Goal: Transaction & Acquisition: Purchase product/service

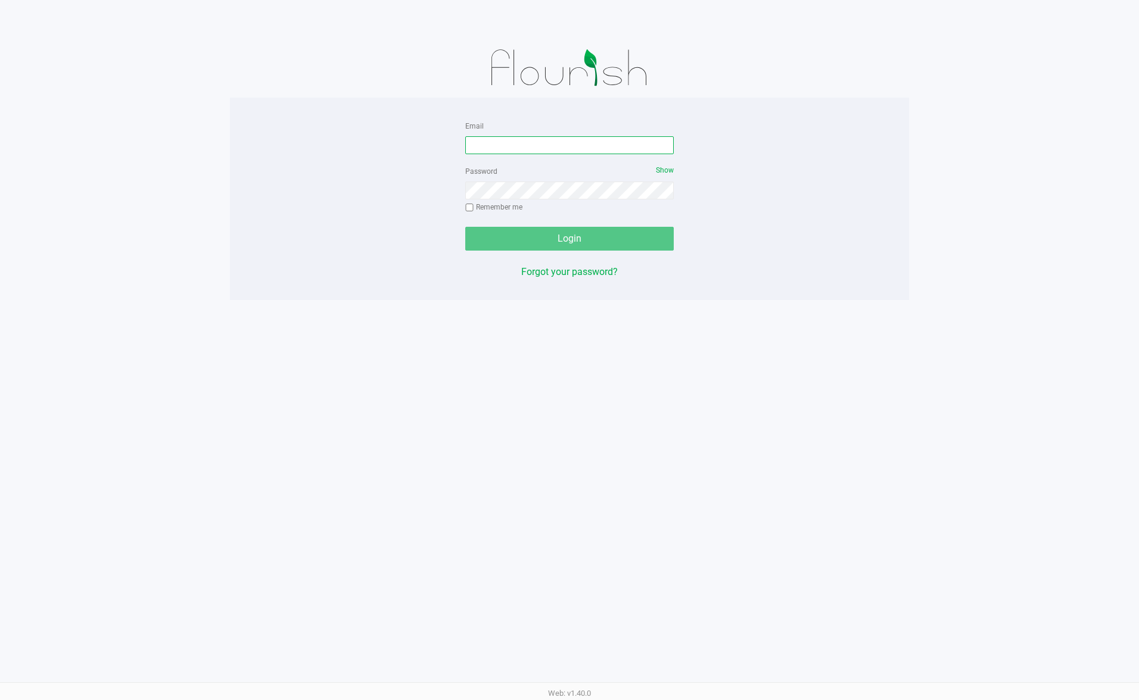
click at [491, 141] on input "Email" at bounding box center [569, 145] width 208 height 18
type input "[EMAIL_ADDRESS][DOMAIN_NAME]"
click at [465, 227] on button "Login" at bounding box center [569, 239] width 208 height 24
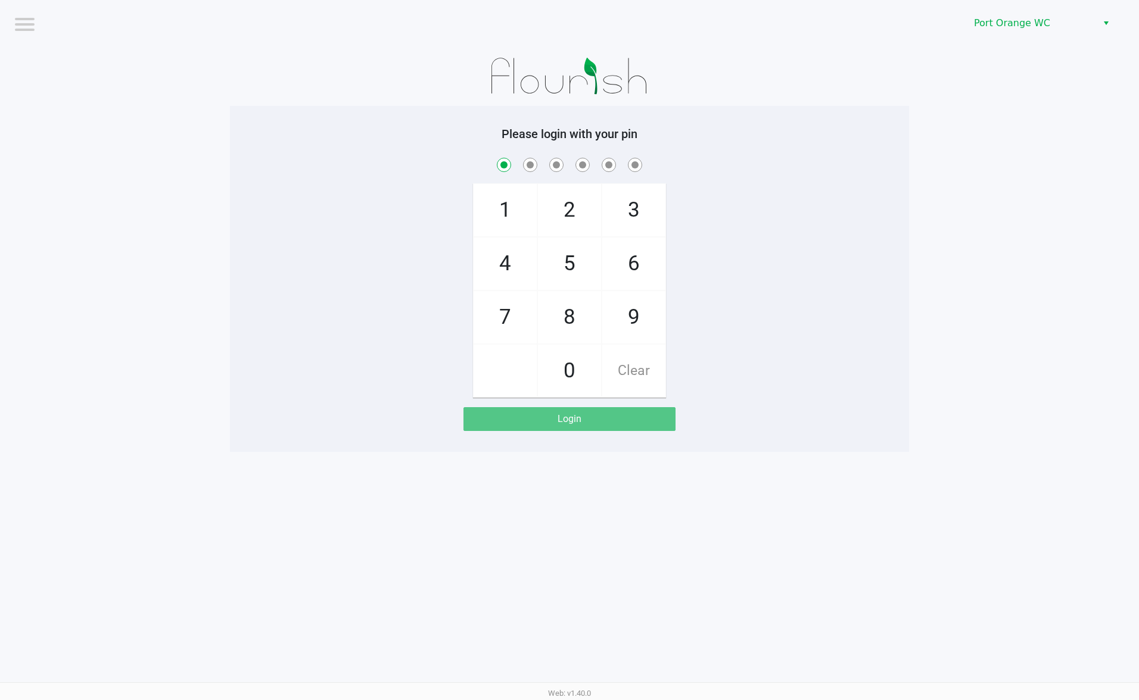
checkbox input "true"
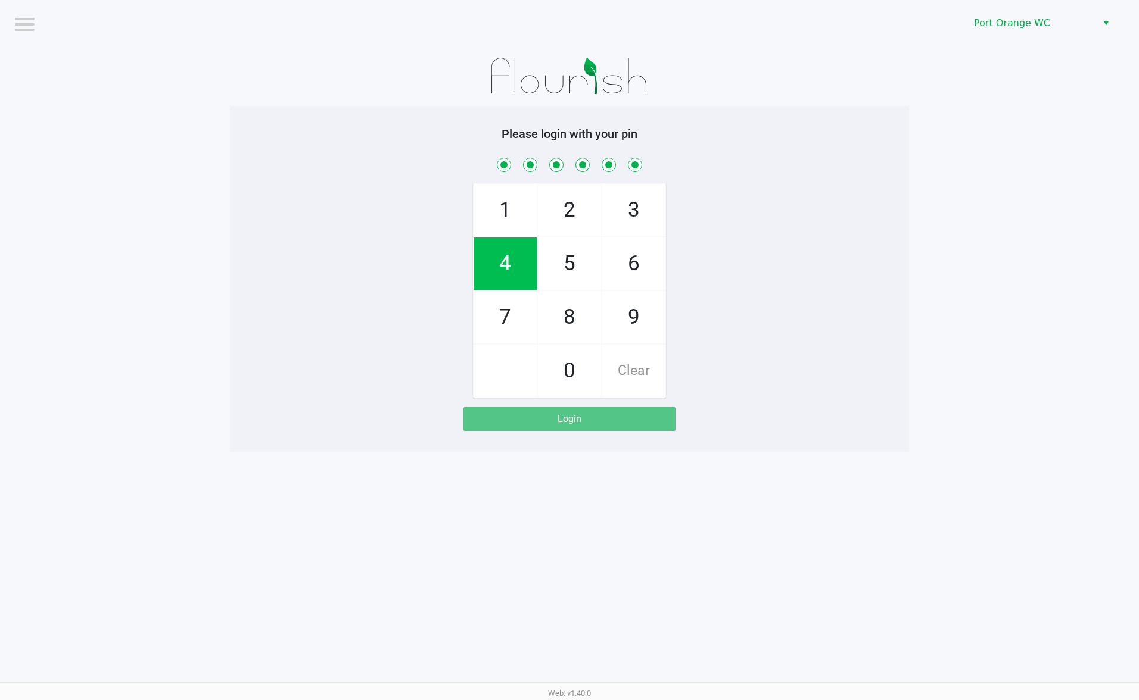
checkbox input "true"
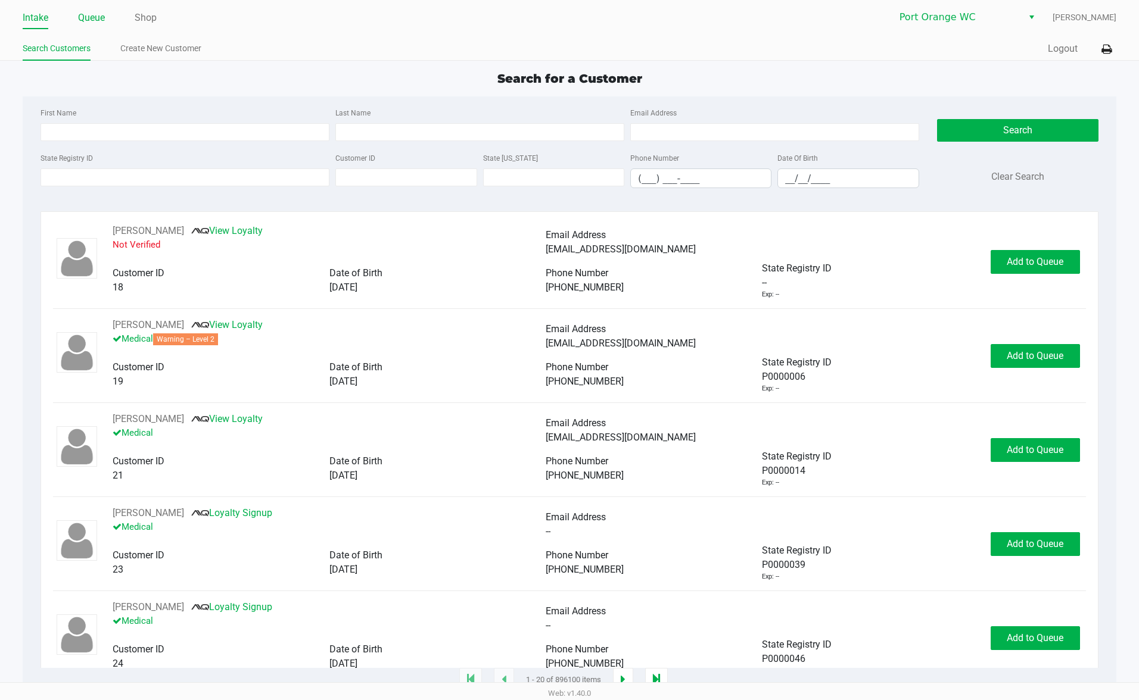
click at [93, 18] on link "Queue" at bounding box center [91, 18] width 27 height 17
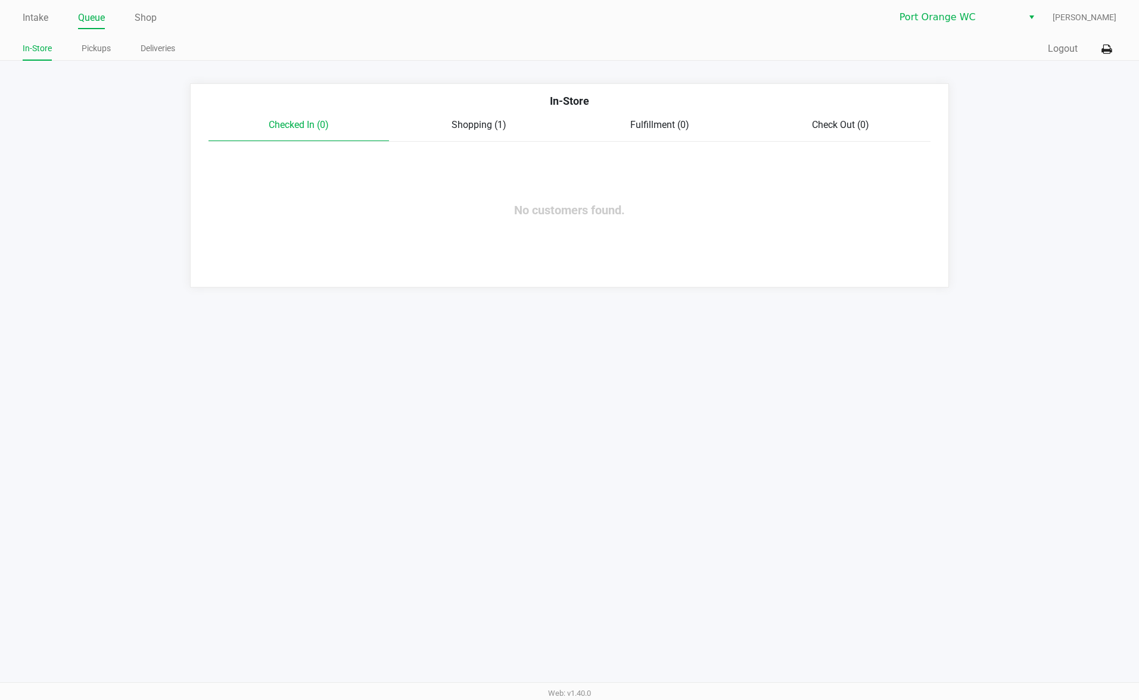
click at [93, 45] on link "Pickups" at bounding box center [96, 48] width 29 height 15
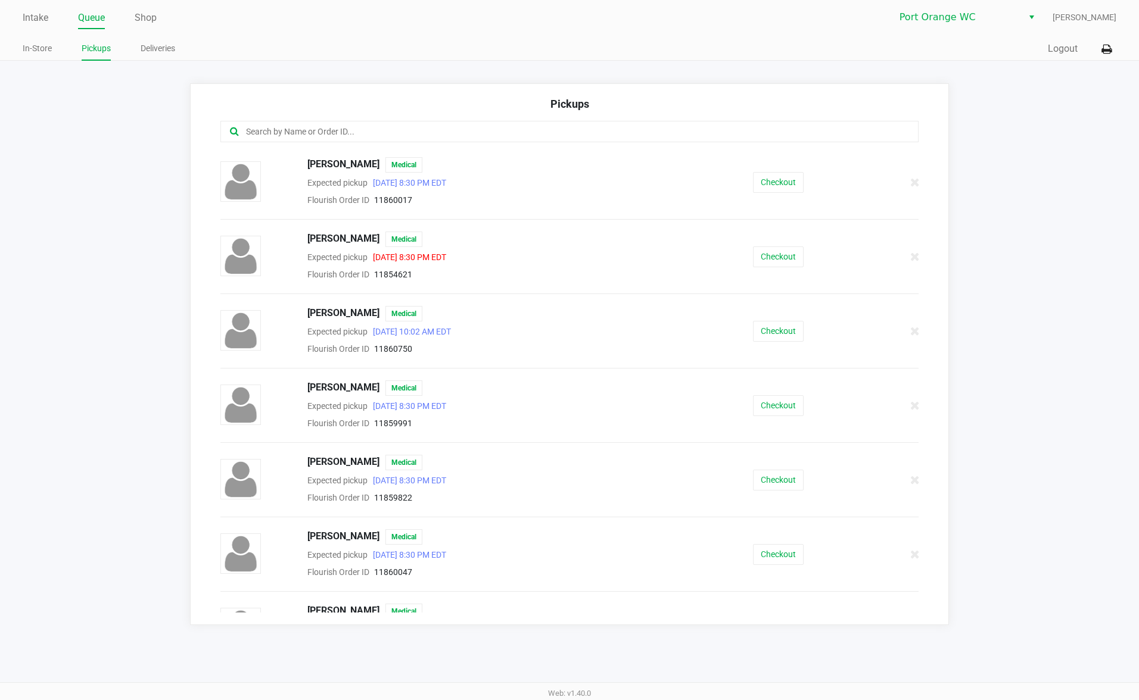
click at [260, 131] on input "text" at bounding box center [551, 132] width 612 height 14
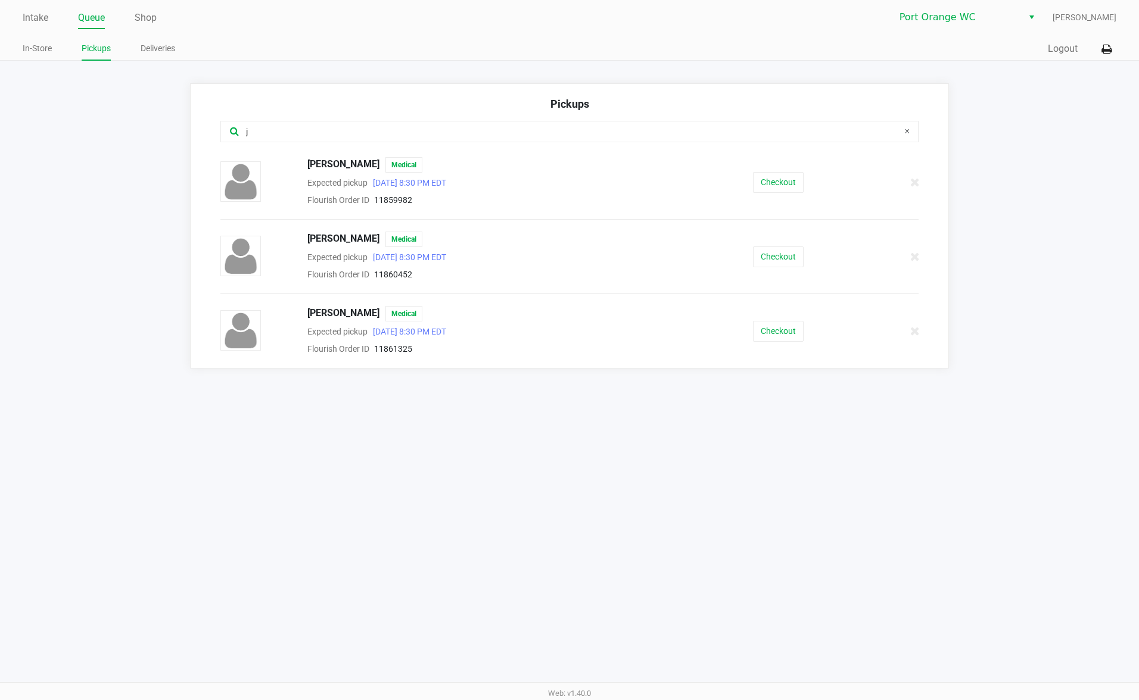
type input "j"
click at [781, 267] on button "Checkout" at bounding box center [778, 257] width 51 height 21
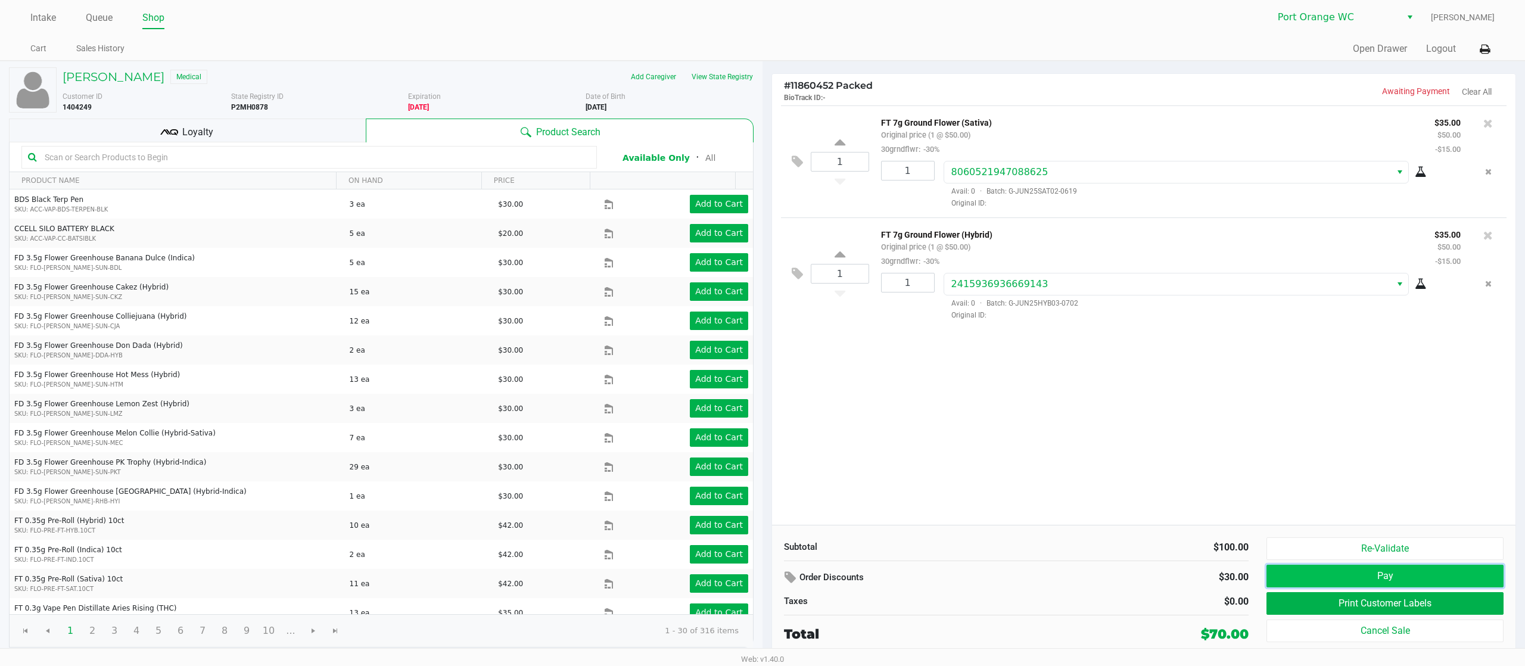
click at [1138, 577] on button "Pay" at bounding box center [1384, 576] width 237 height 23
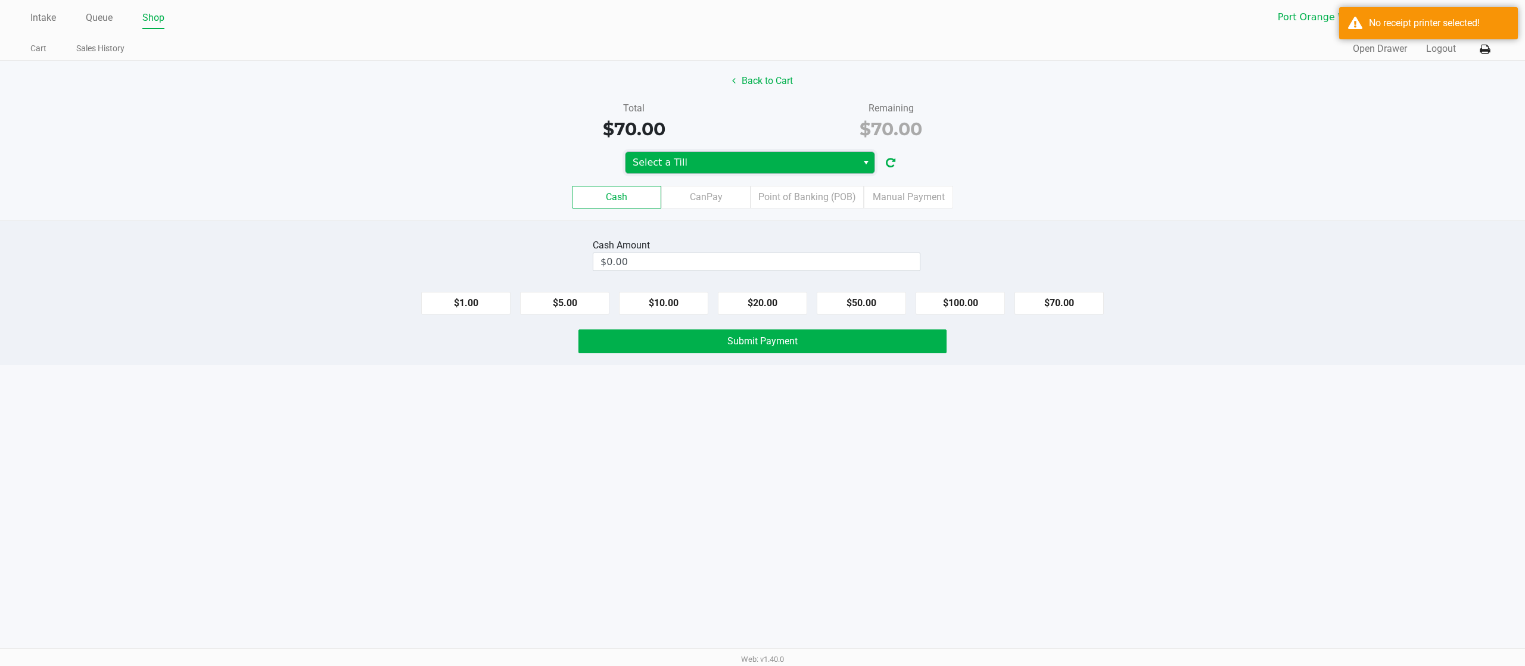
click at [792, 164] on span "Select a Till" at bounding box center [741, 162] width 217 height 14
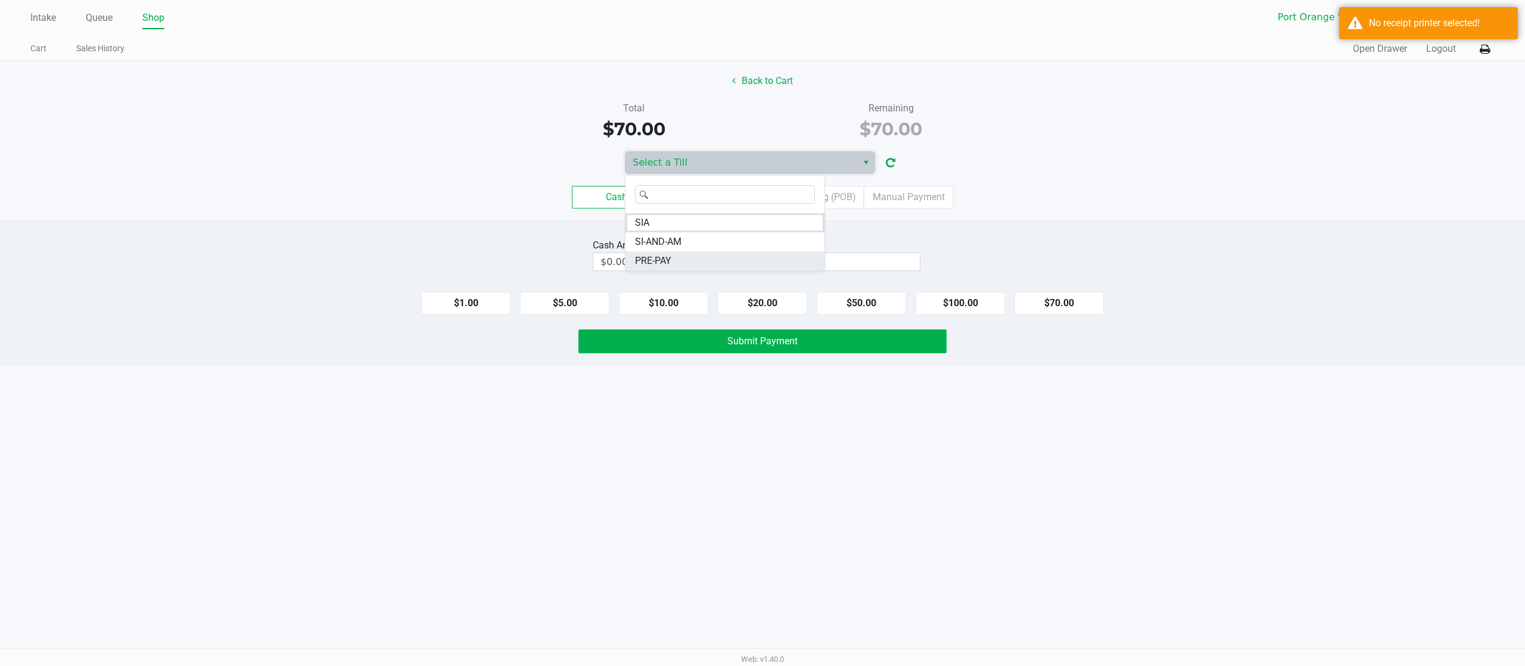
click at [730, 263] on li "PRE-PAY" at bounding box center [724, 260] width 199 height 19
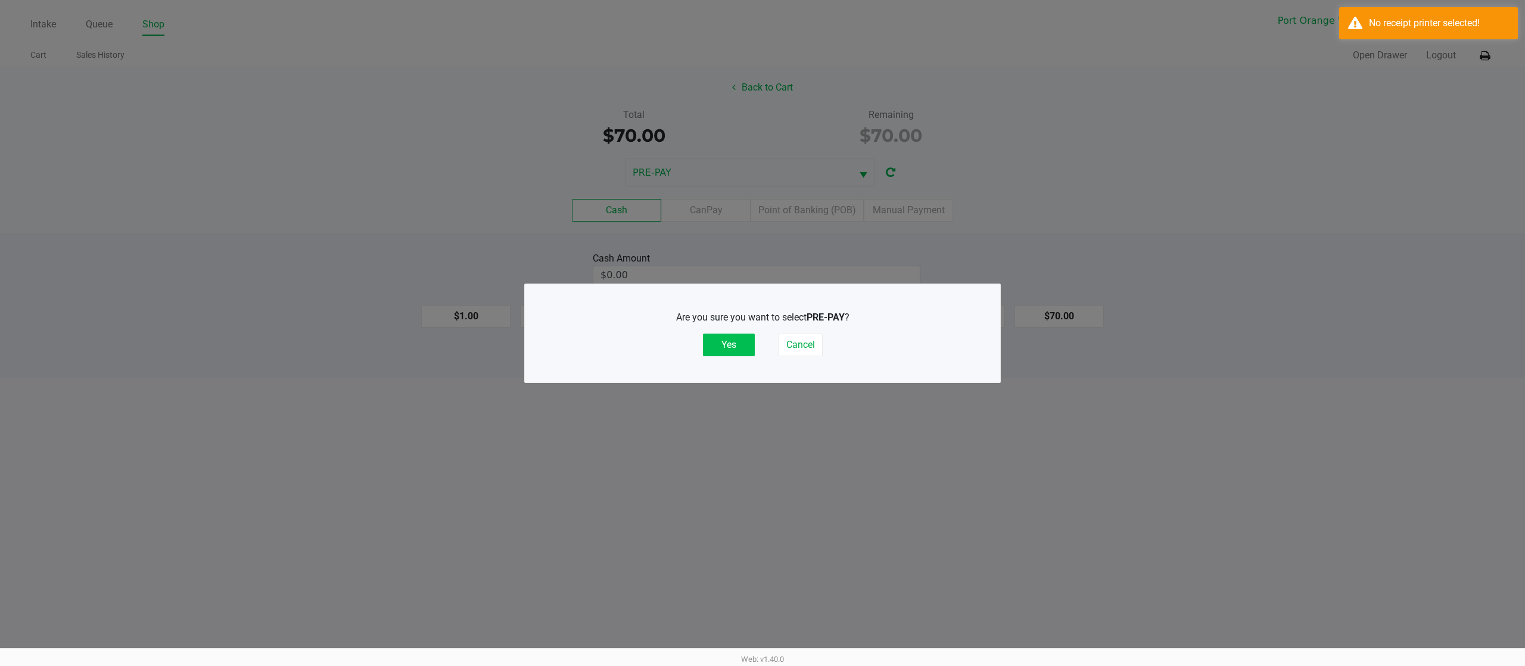
click at [739, 334] on button "Yes" at bounding box center [729, 345] width 52 height 23
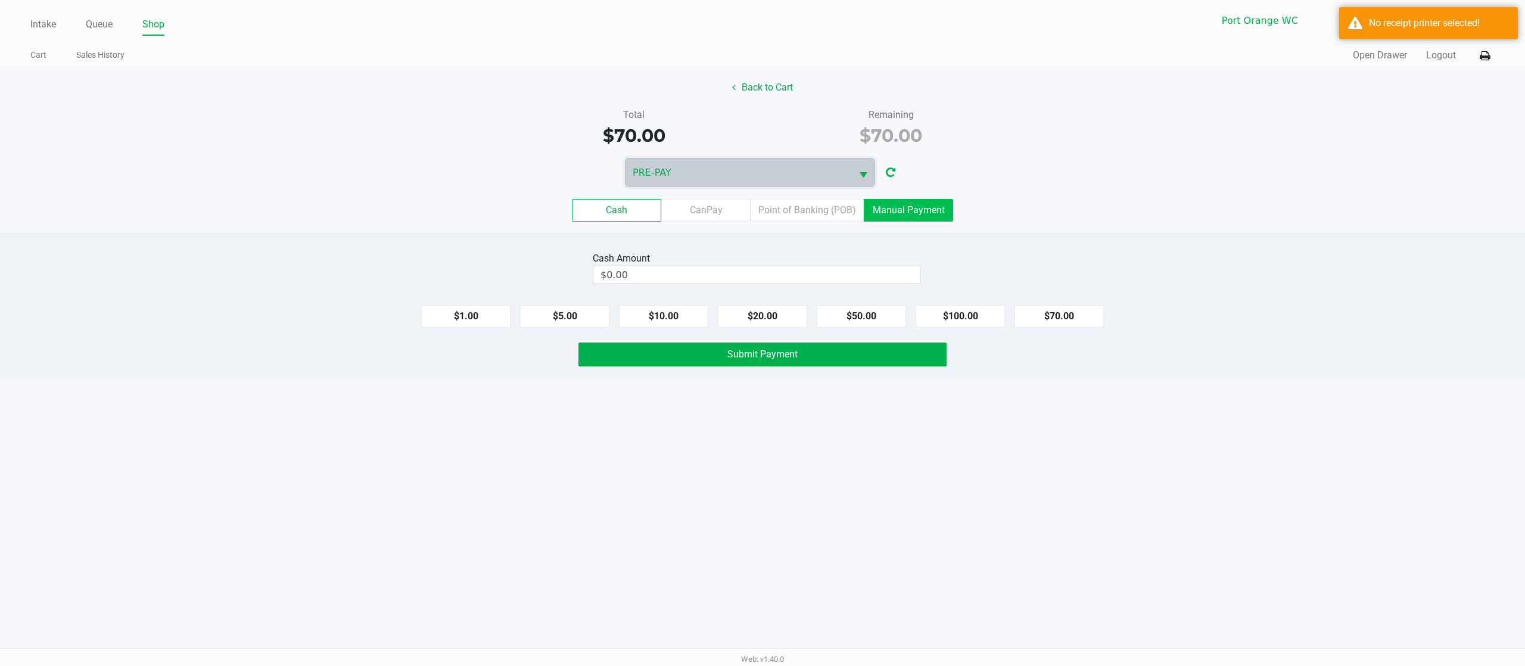
click at [926, 210] on label "Manual Payment" at bounding box center [908, 210] width 89 height 23
click at [0, 0] on 8 "Manual Payment" at bounding box center [0, 0] width 0 height 0
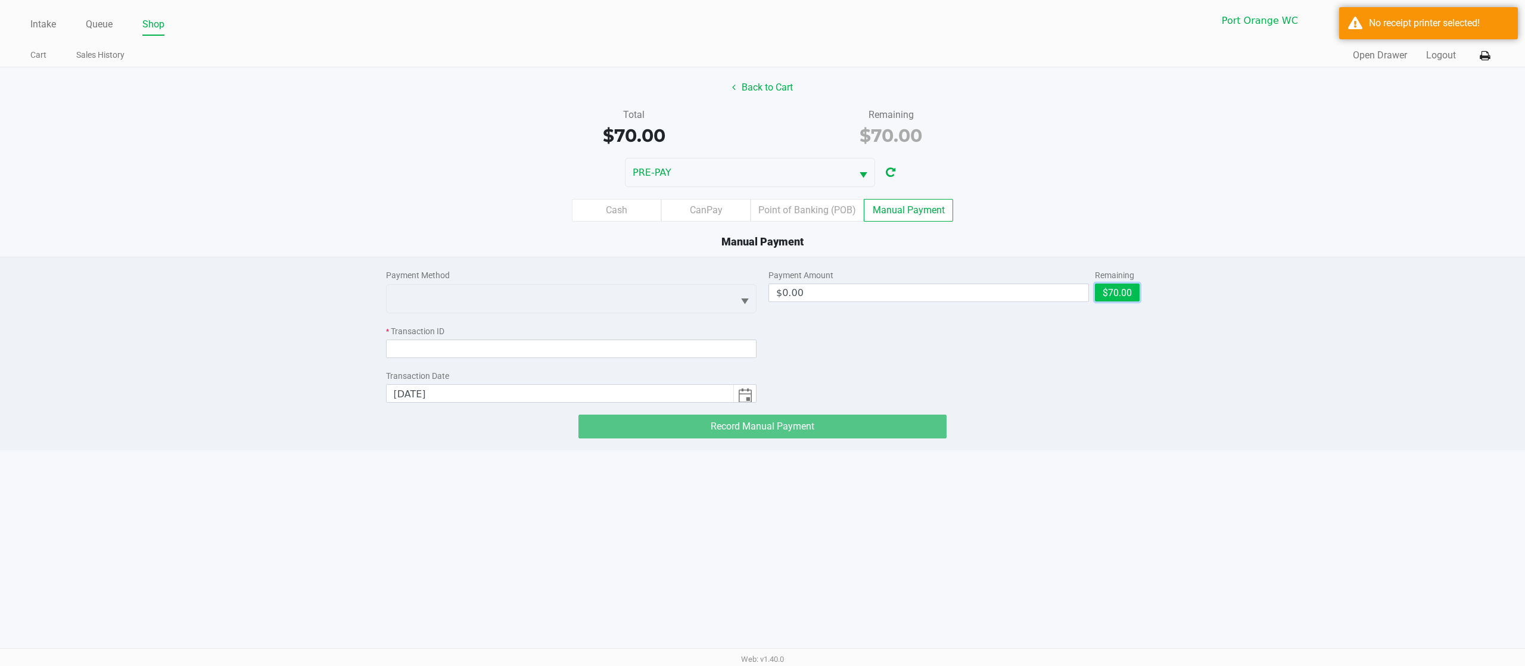
click at [1104, 290] on button "$70.00" at bounding box center [1117, 293] width 45 height 18
type input "$70.00"
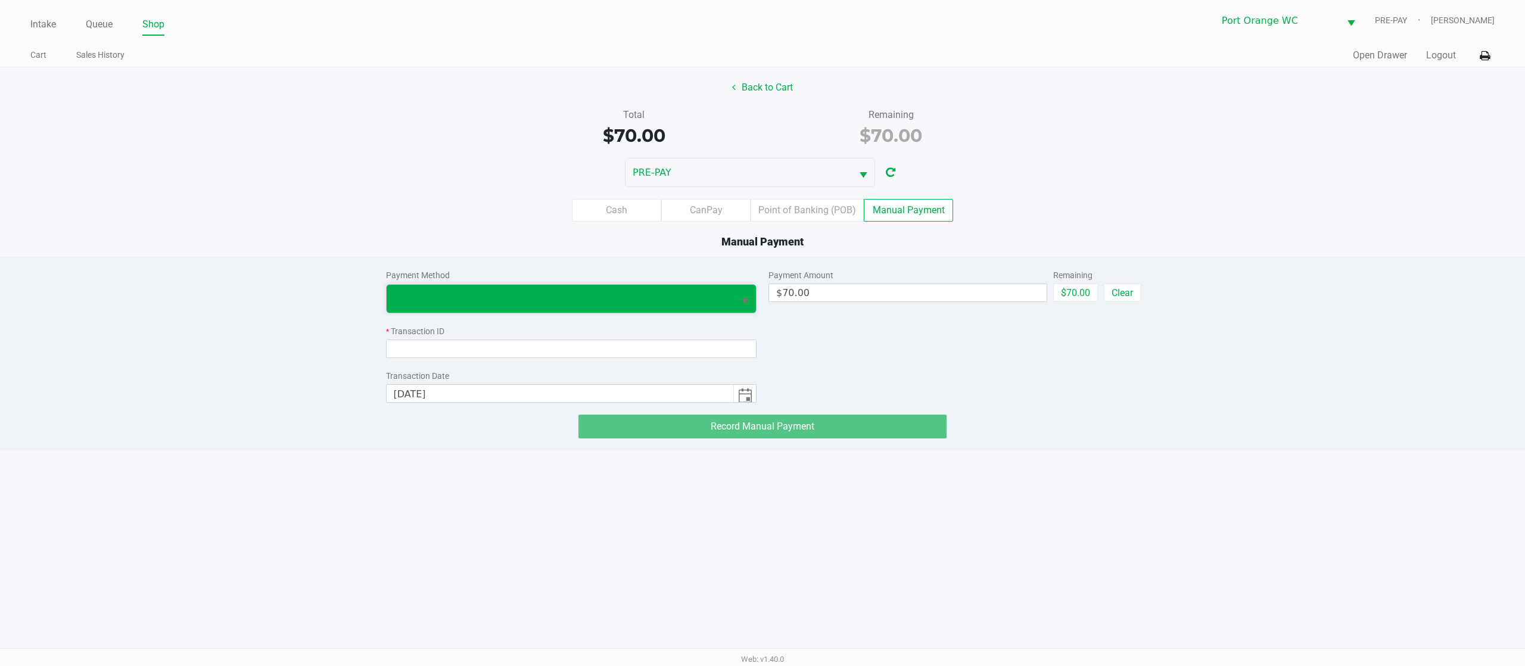
click at [540, 300] on span at bounding box center [560, 298] width 333 height 14
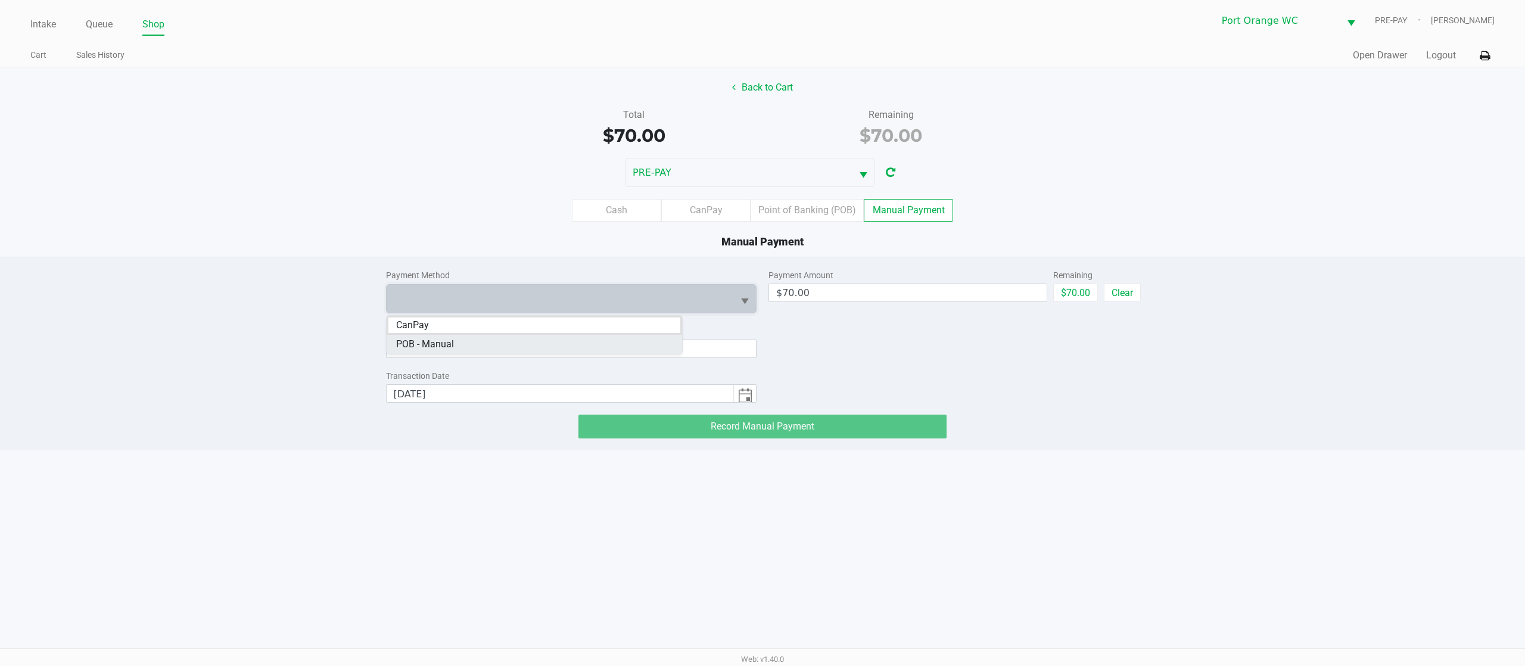
click at [453, 344] on span "POB - Manual" at bounding box center [425, 344] width 58 height 14
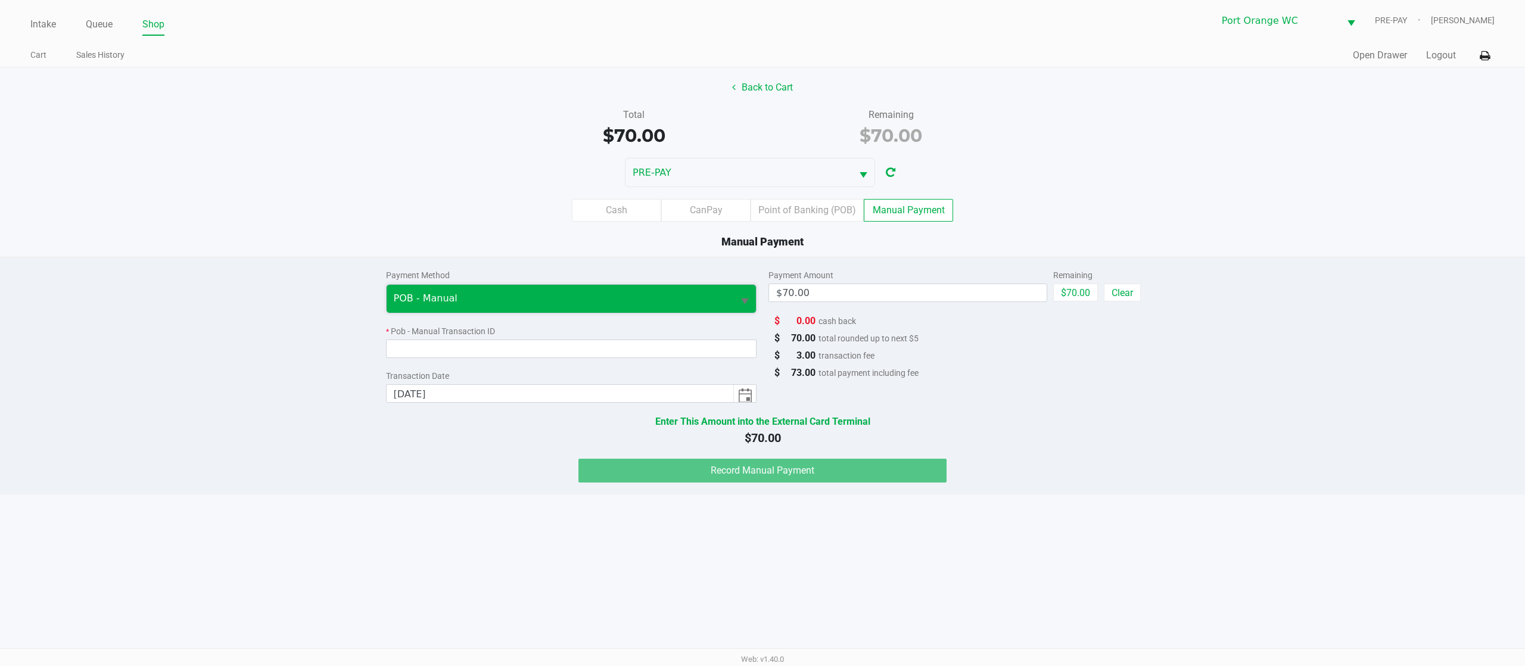
click at [461, 309] on span "POB - Manual" at bounding box center [560, 299] width 347 height 28
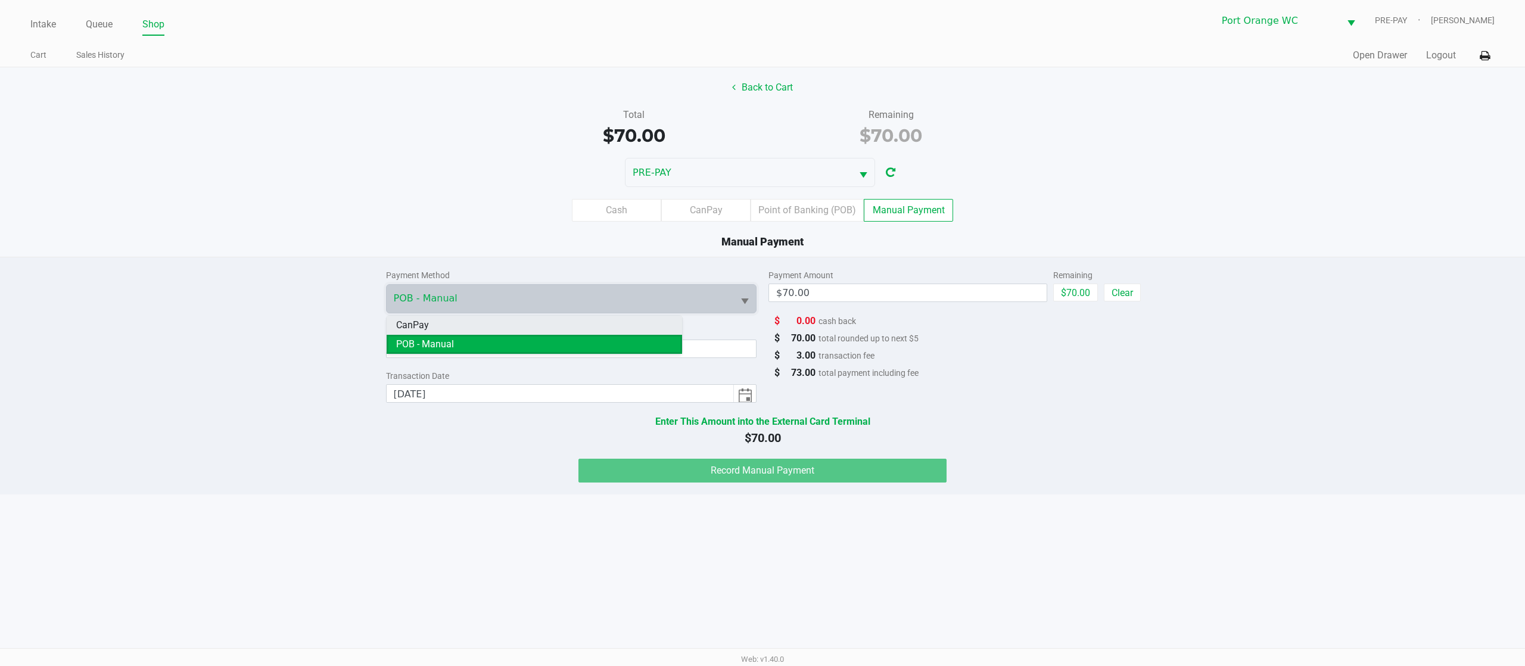
click at [461, 324] on li "CanPay" at bounding box center [534, 325] width 295 height 19
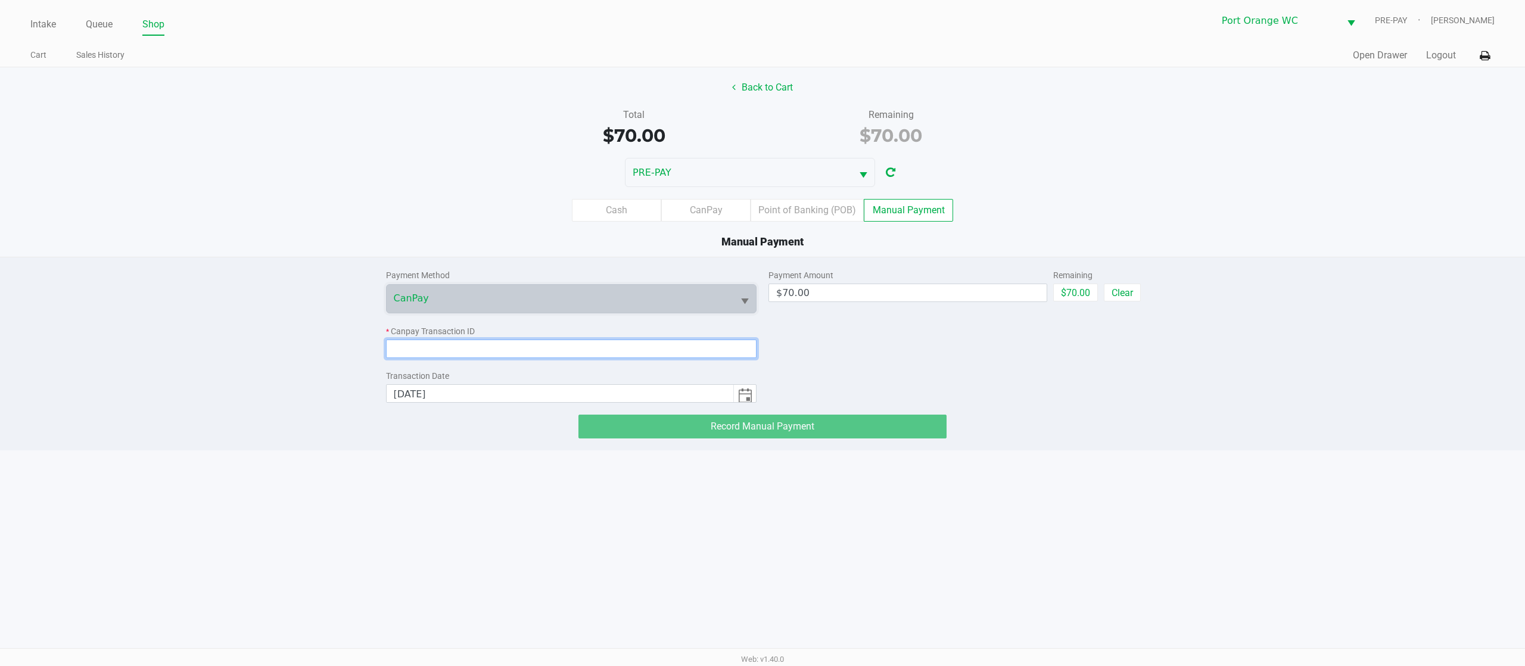
click at [465, 349] on input at bounding box center [571, 349] width 371 height 18
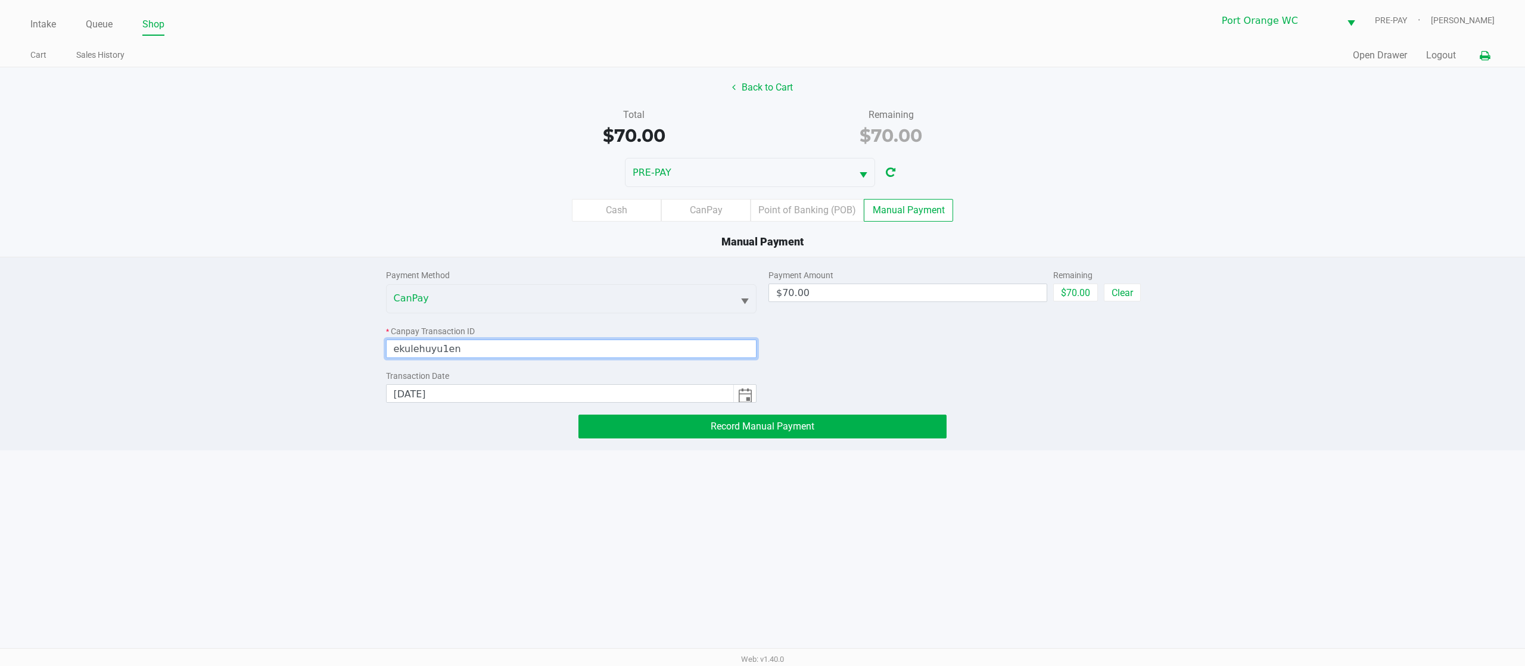
type input "ekulehuyu1en"
click at [1138, 62] on button at bounding box center [1485, 56] width 20 height 22
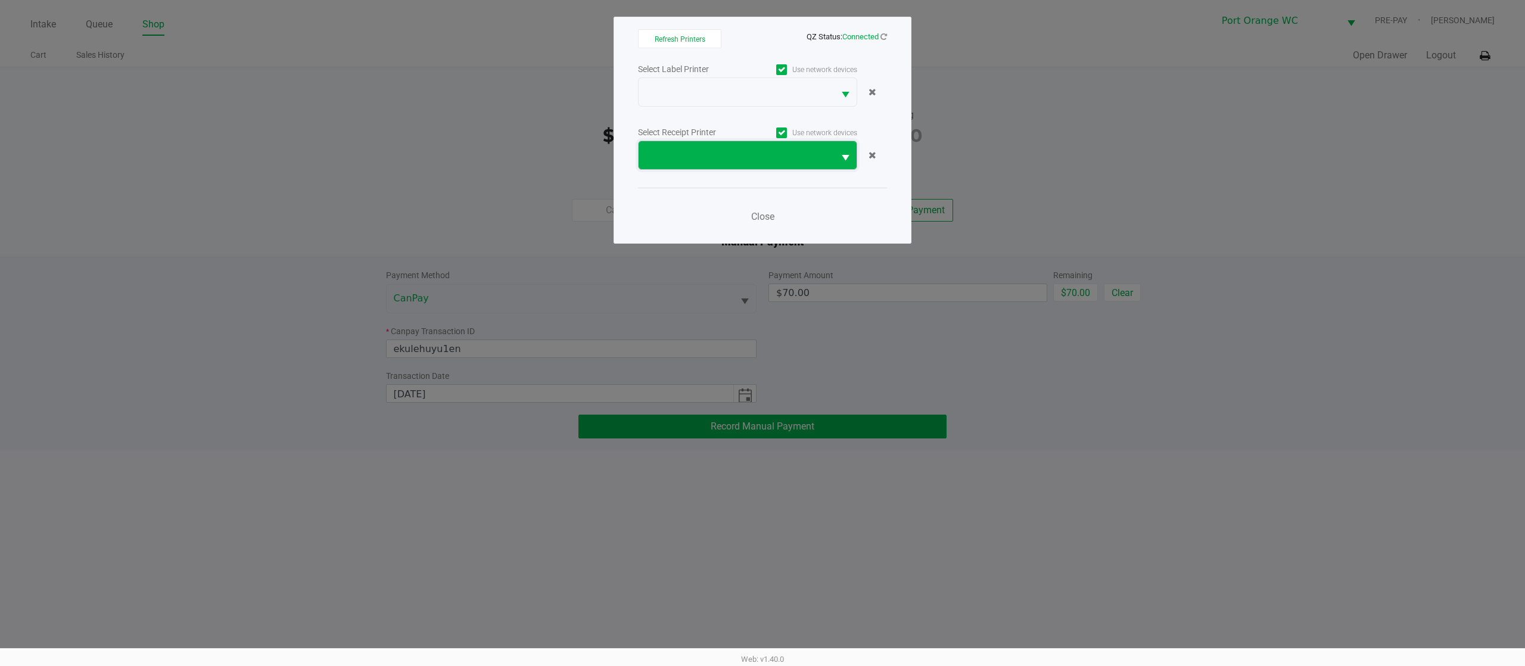
click at [677, 164] on span at bounding box center [736, 155] width 195 height 28
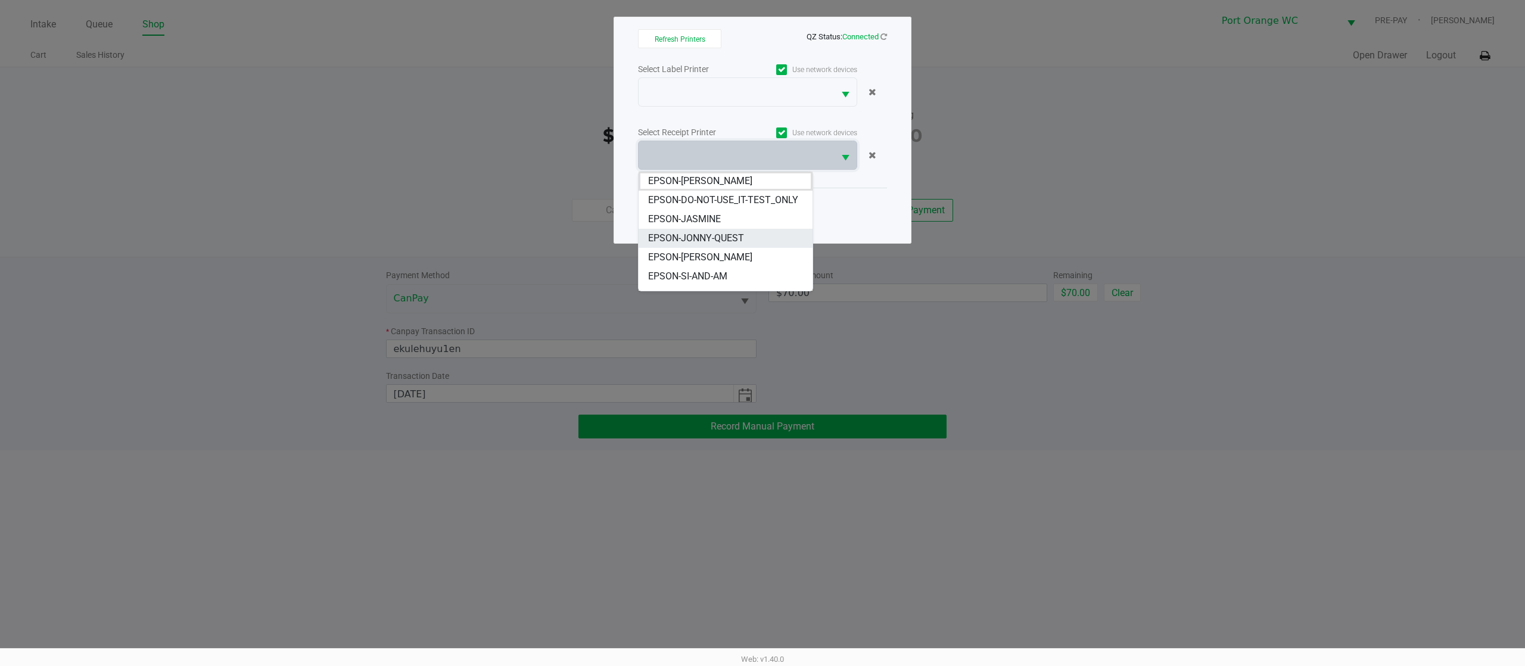
click at [687, 245] on span "EPSON-JONNY-QUEST" at bounding box center [696, 238] width 96 height 14
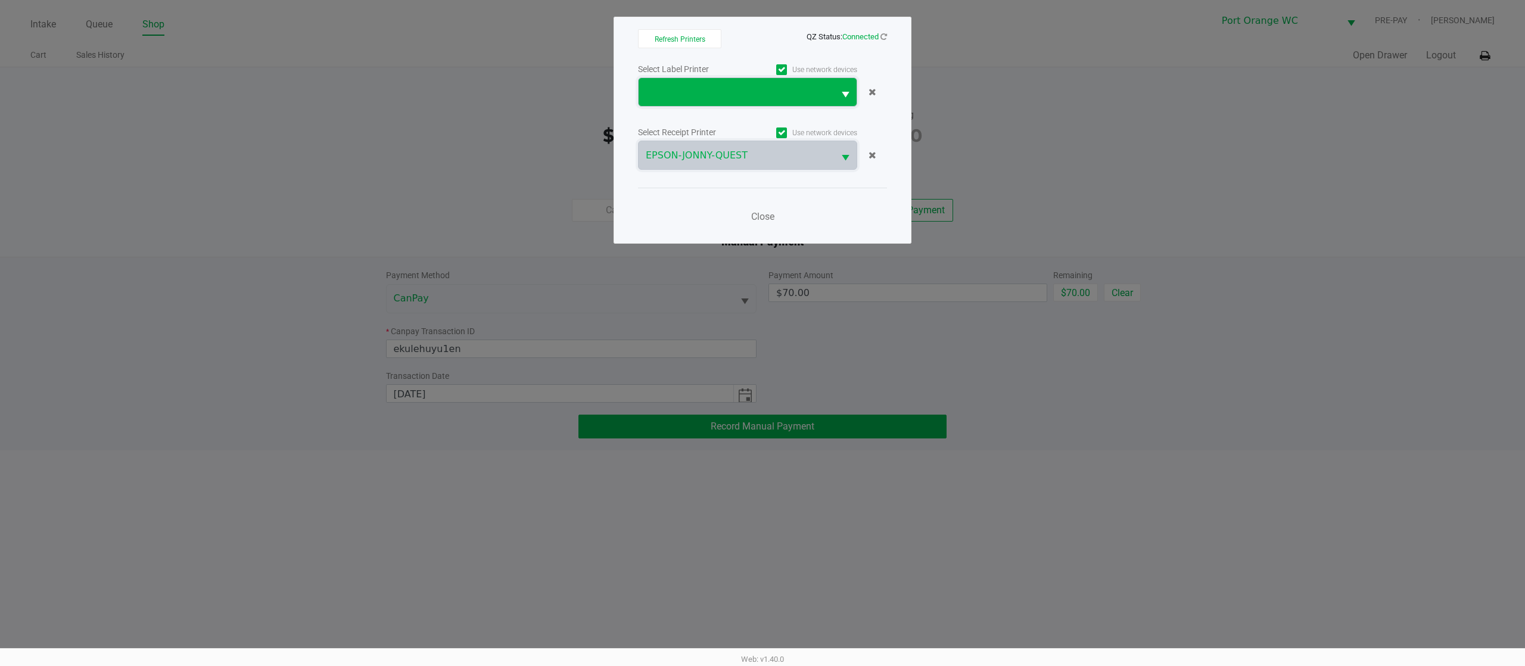
click at [674, 86] on span at bounding box center [736, 92] width 181 height 14
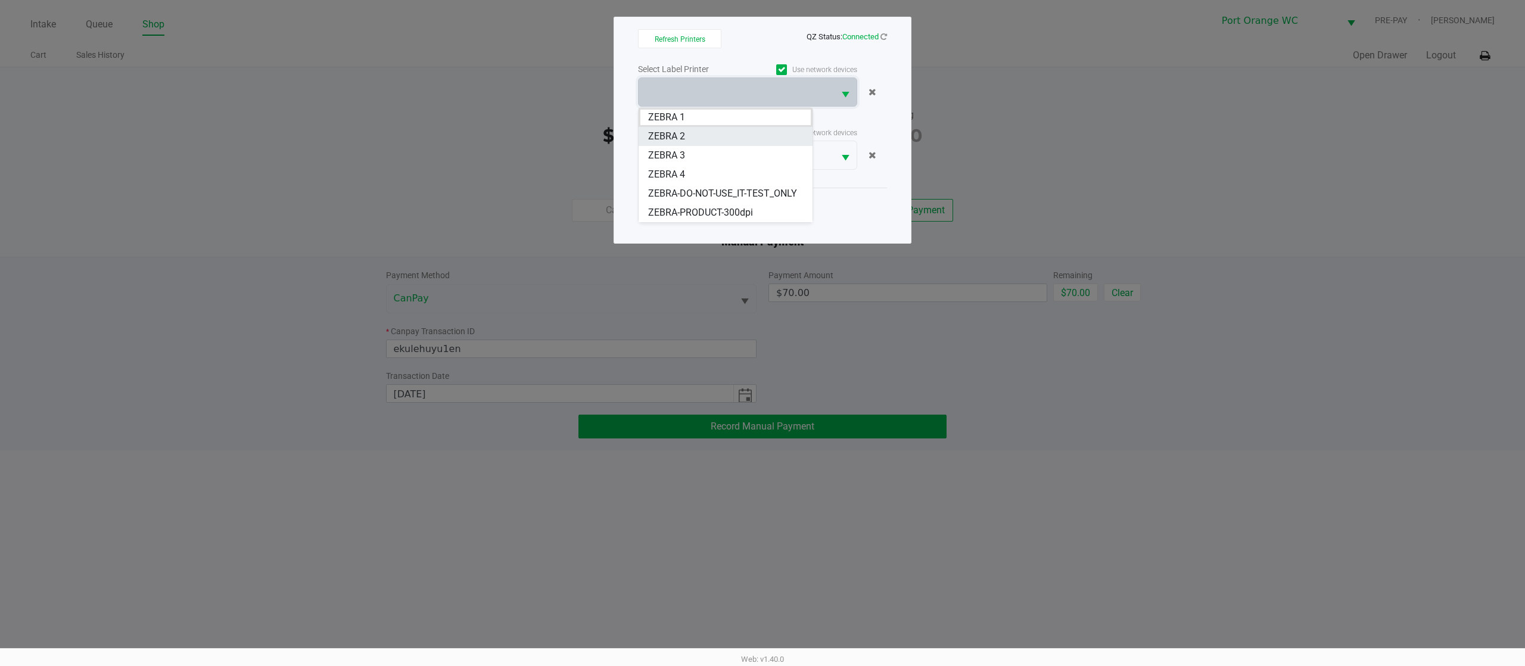
click at [667, 130] on span "ZEBRA 2" at bounding box center [666, 136] width 37 height 14
click at [756, 215] on span "Close" at bounding box center [762, 216] width 23 height 11
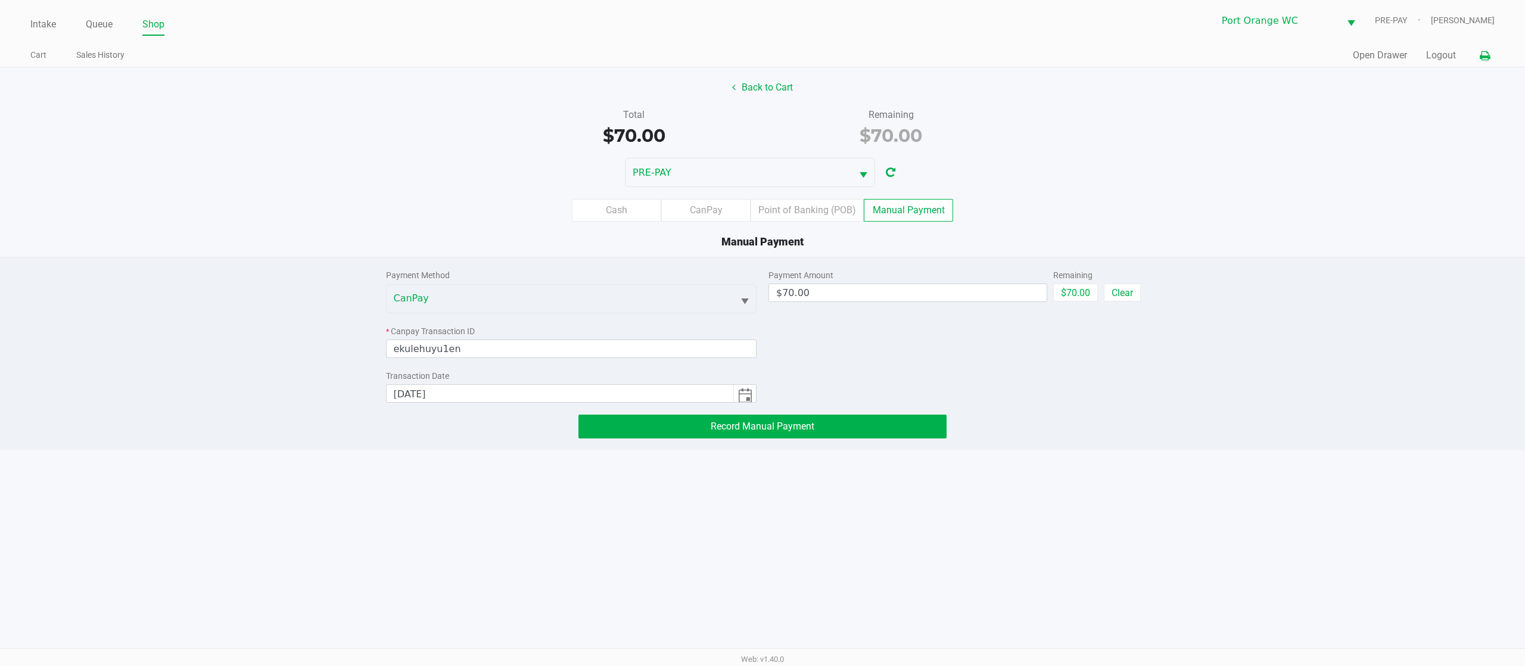
click at [664, 432] on button "Record Manual Payment" at bounding box center [762, 427] width 368 height 24
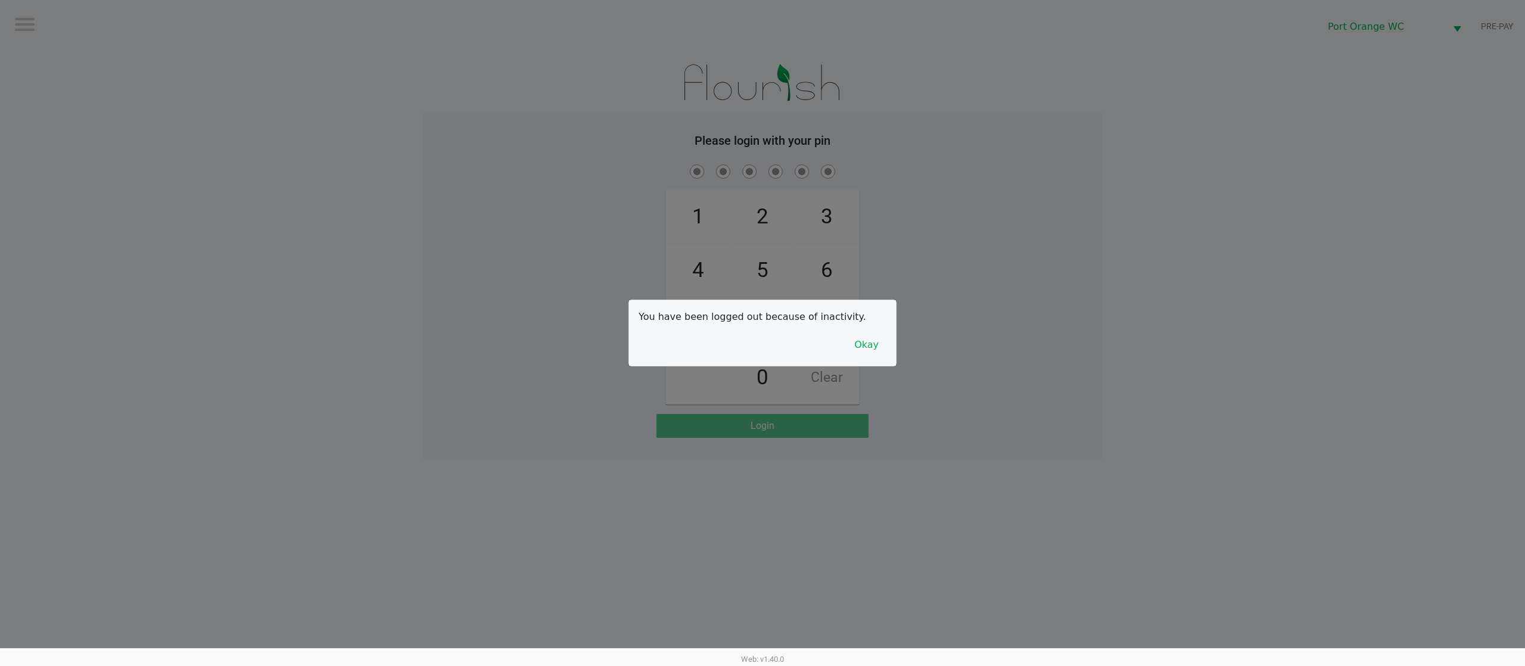
click at [867, 344] on button "Okay" at bounding box center [866, 345] width 40 height 23
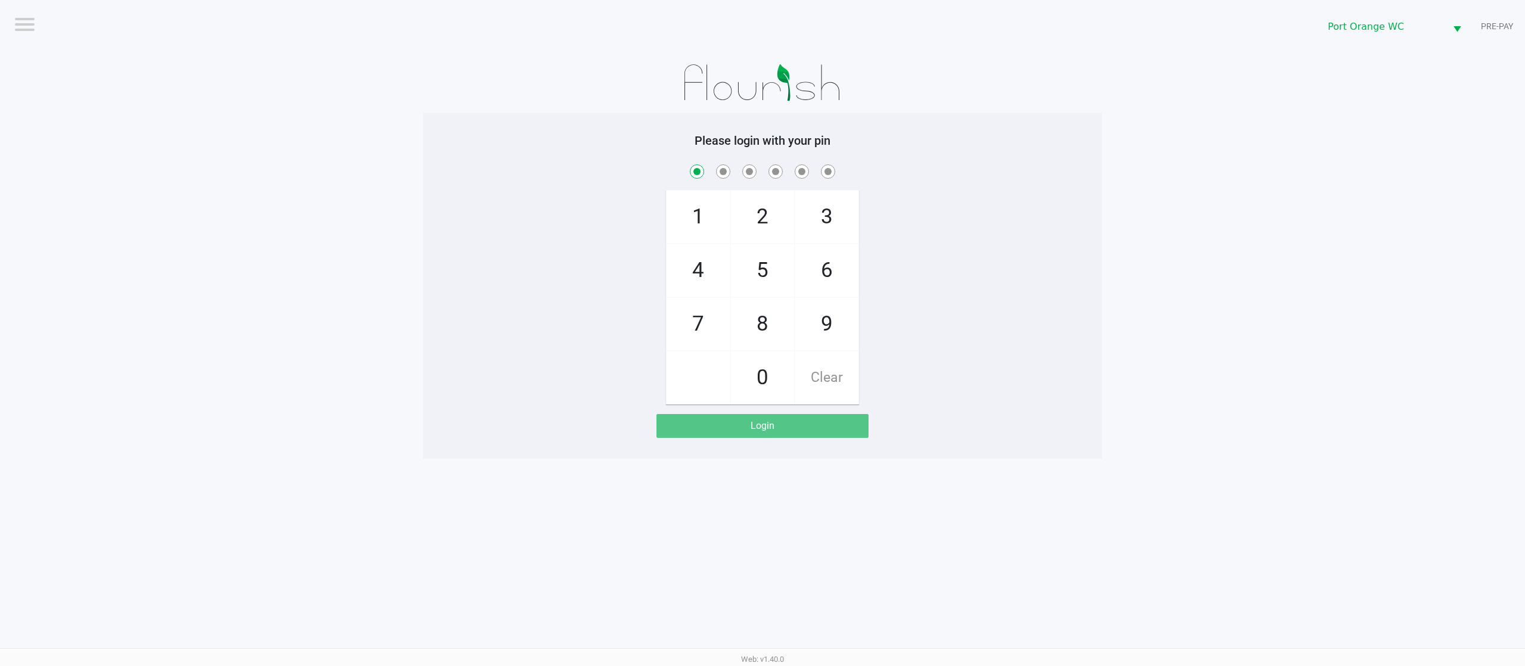
checkbox input "true"
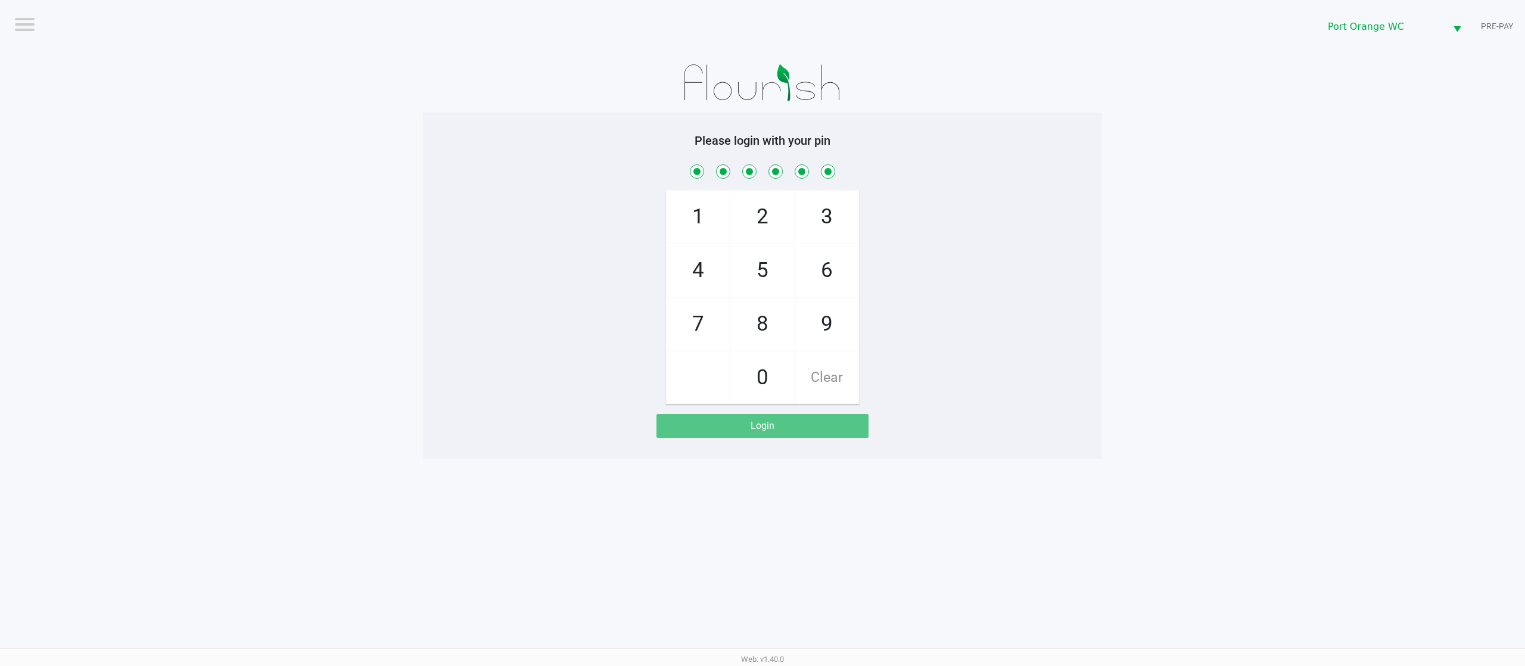
checkbox input "true"
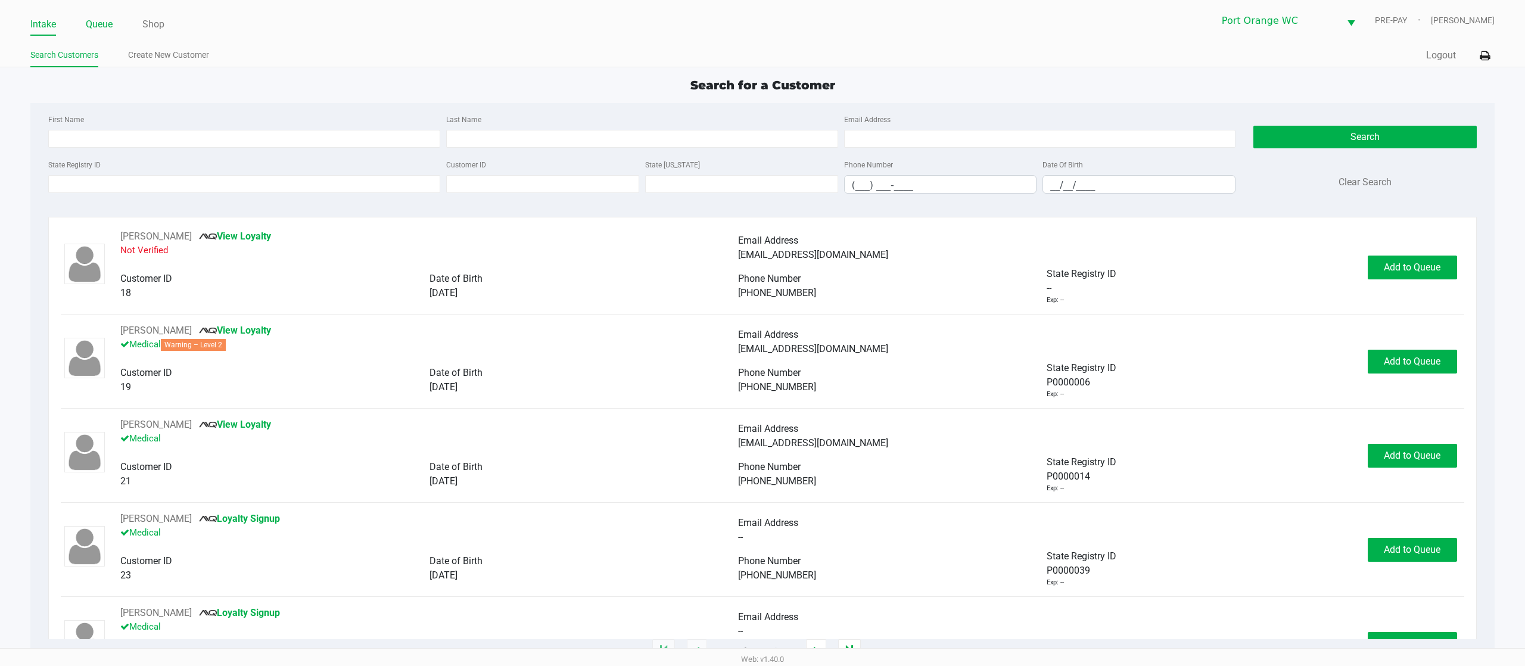
click at [96, 26] on link "Queue" at bounding box center [99, 24] width 27 height 17
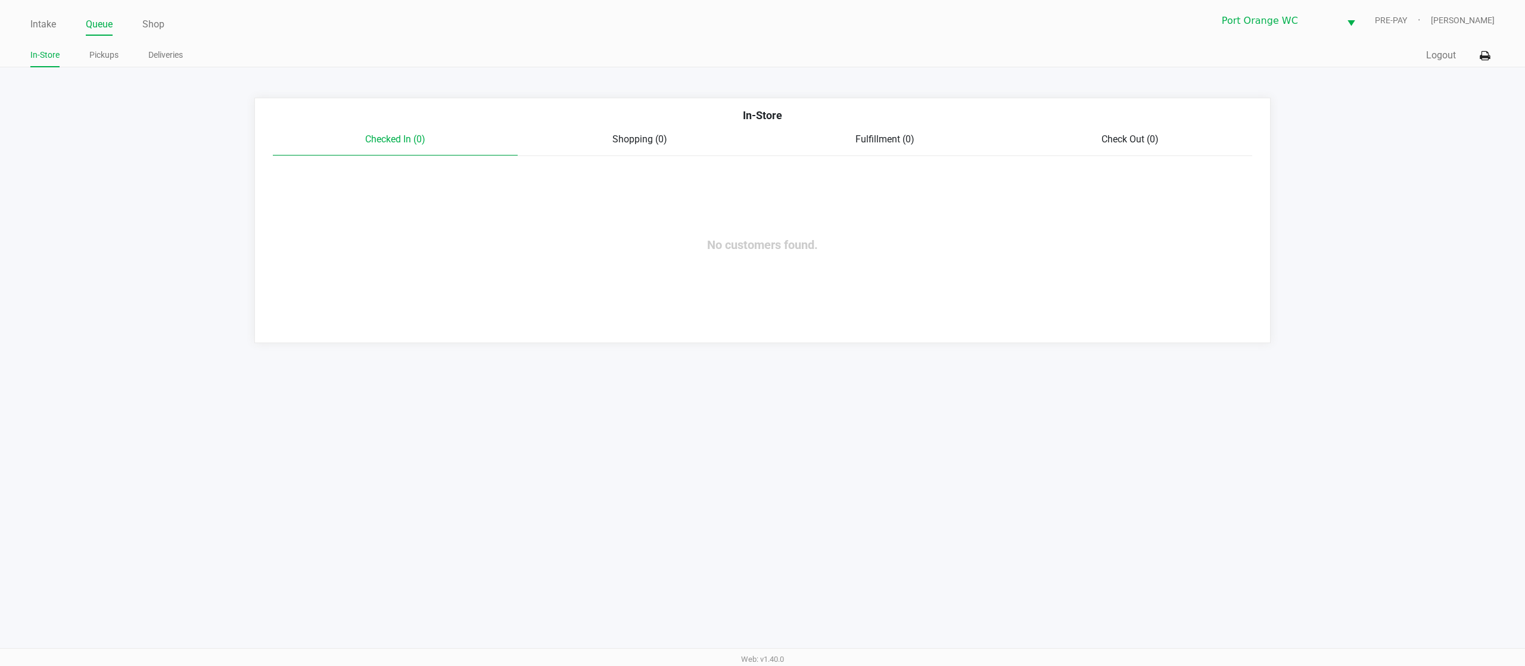
click at [114, 18] on ul "Intake Queue Shop" at bounding box center [396, 25] width 732 height 20
drag, startPoint x: 101, startPoint y: 37, endPoint x: 105, endPoint y: 44, distance: 8.6
click at [101, 38] on div "Intake Queue Shop [GEOGRAPHIC_DATA] WC PRE-PAY [PERSON_NAME] In-Store Pickups D…" at bounding box center [762, 33] width 1525 height 67
click at [107, 45] on div "In-Store Pickups Deliveries" at bounding box center [396, 56] width 732 height 22
click at [110, 54] on link "Pickups" at bounding box center [103, 55] width 29 height 15
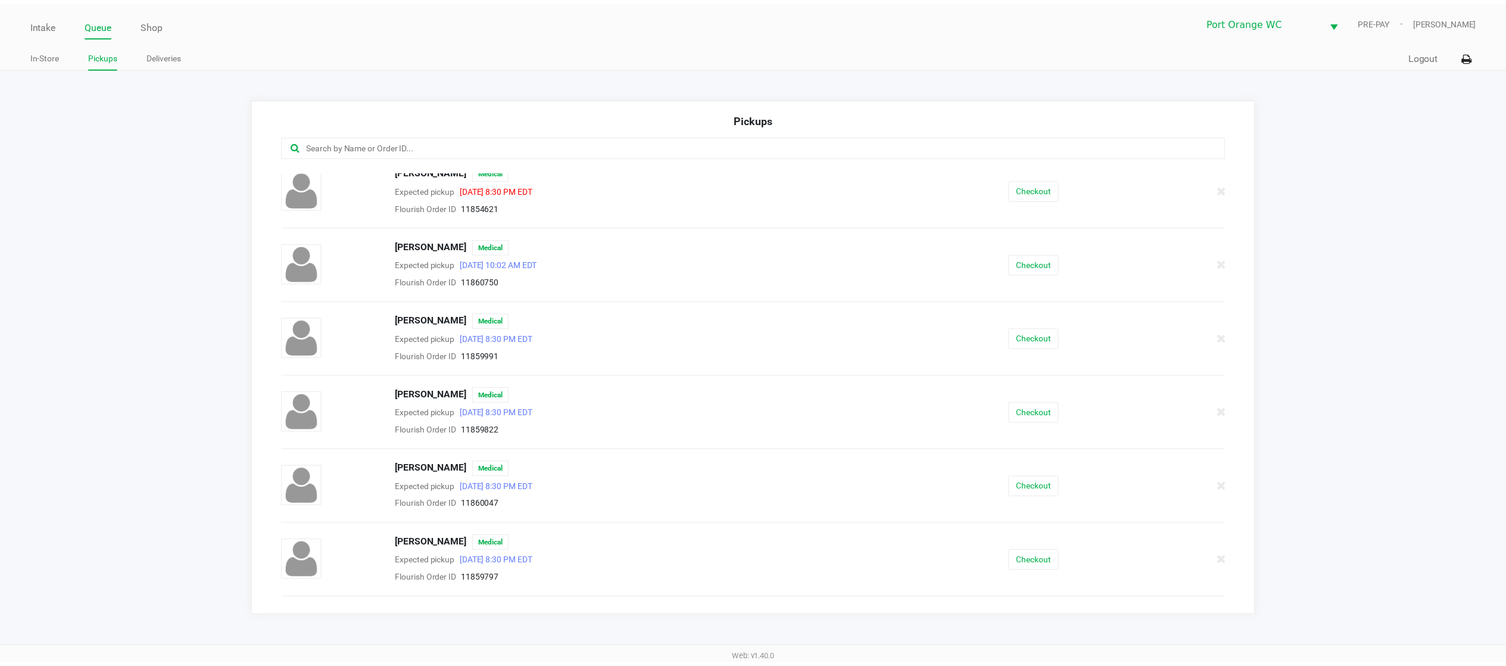
scroll to position [119, 0]
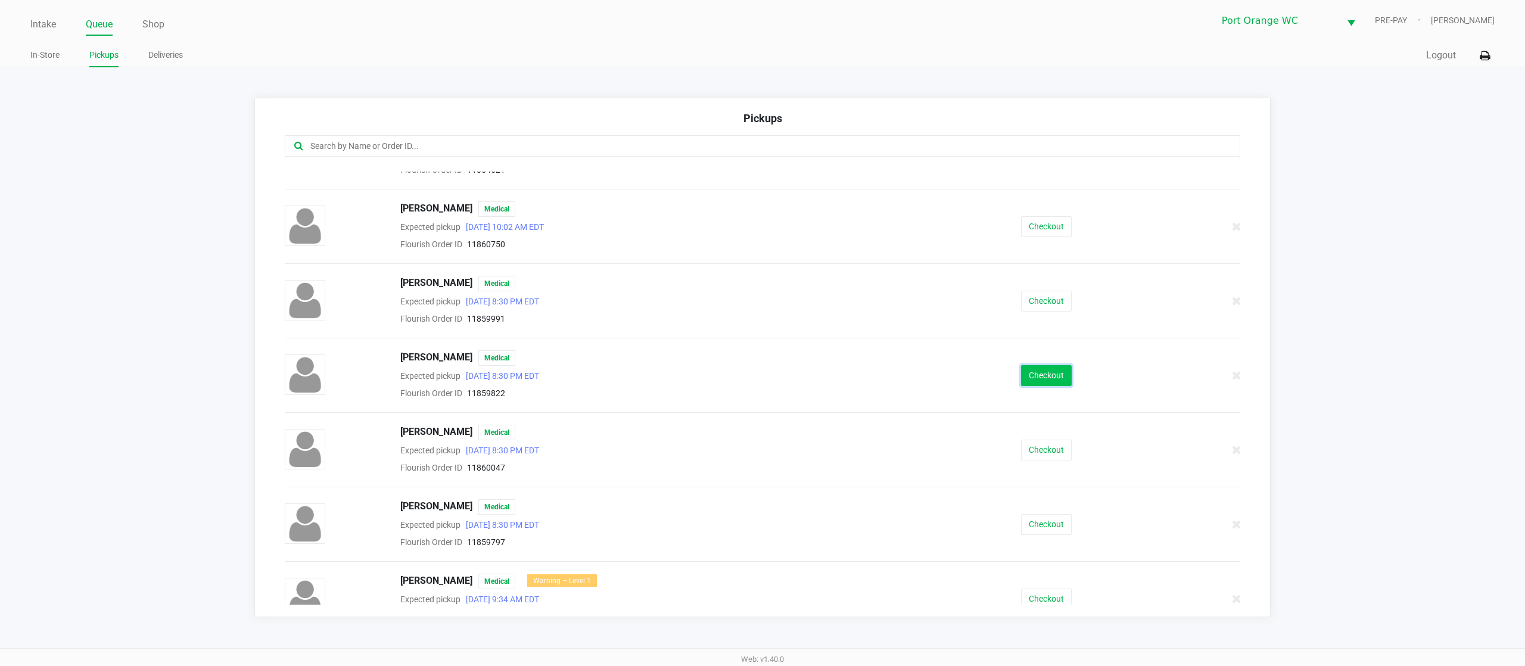
click at [1042, 386] on button "Checkout" at bounding box center [1046, 375] width 51 height 21
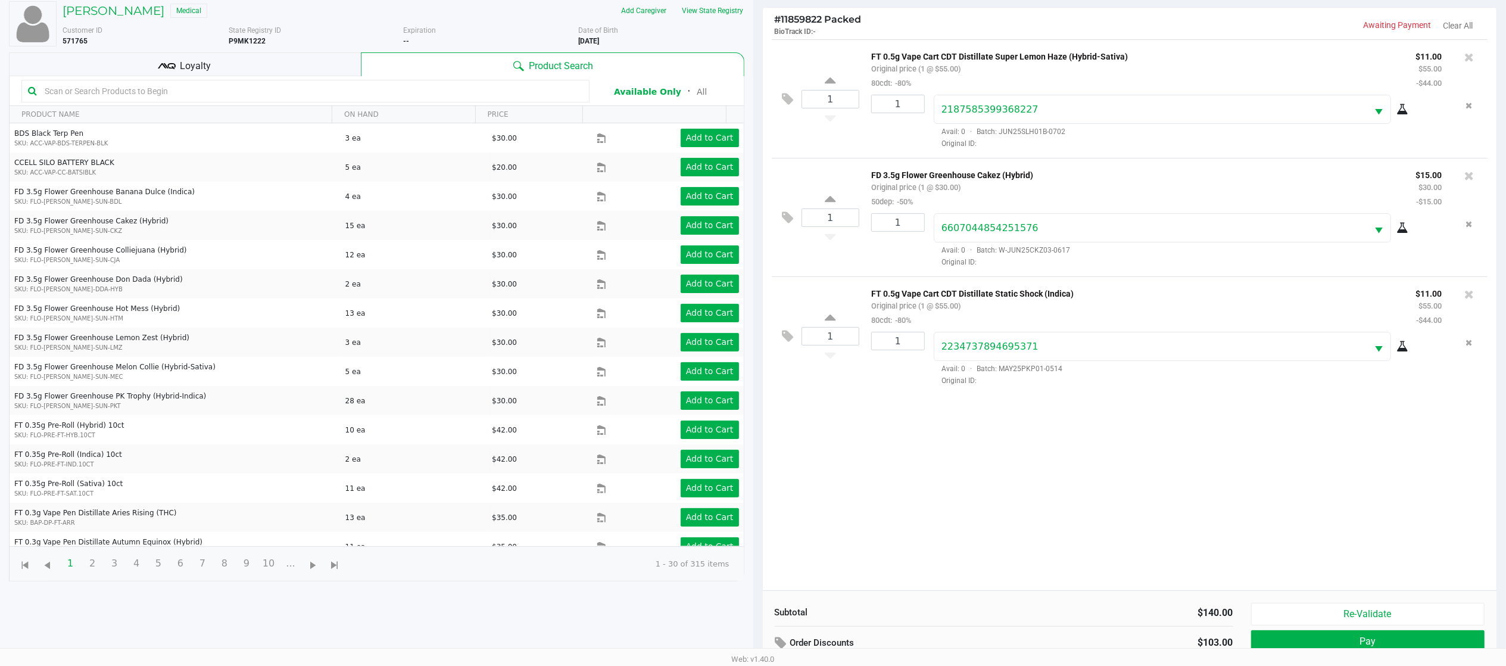
scroll to position [130, 0]
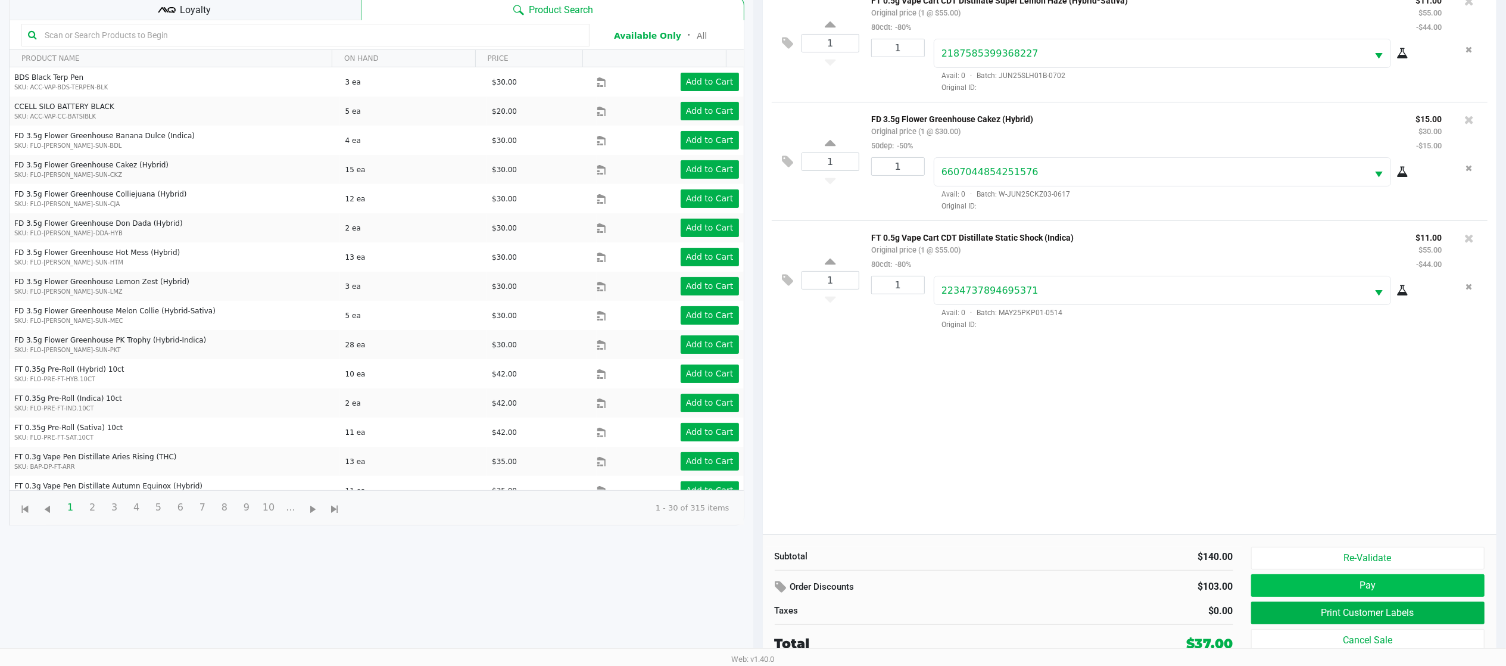
click at [1138, 596] on button "Pay" at bounding box center [1368, 585] width 234 height 23
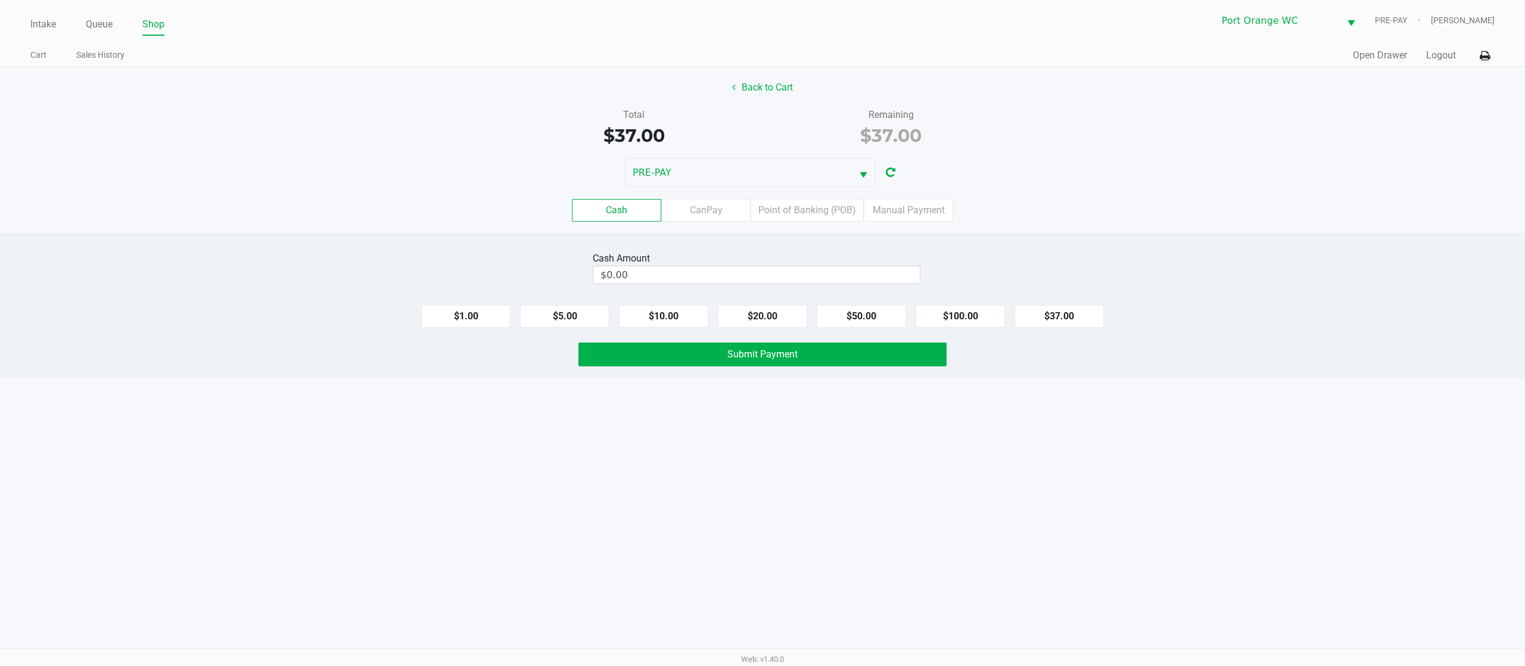
click at [909, 219] on label "Manual Payment" at bounding box center [908, 210] width 89 height 23
click at [0, 0] on 8 "Manual Payment" at bounding box center [0, 0] width 0 height 0
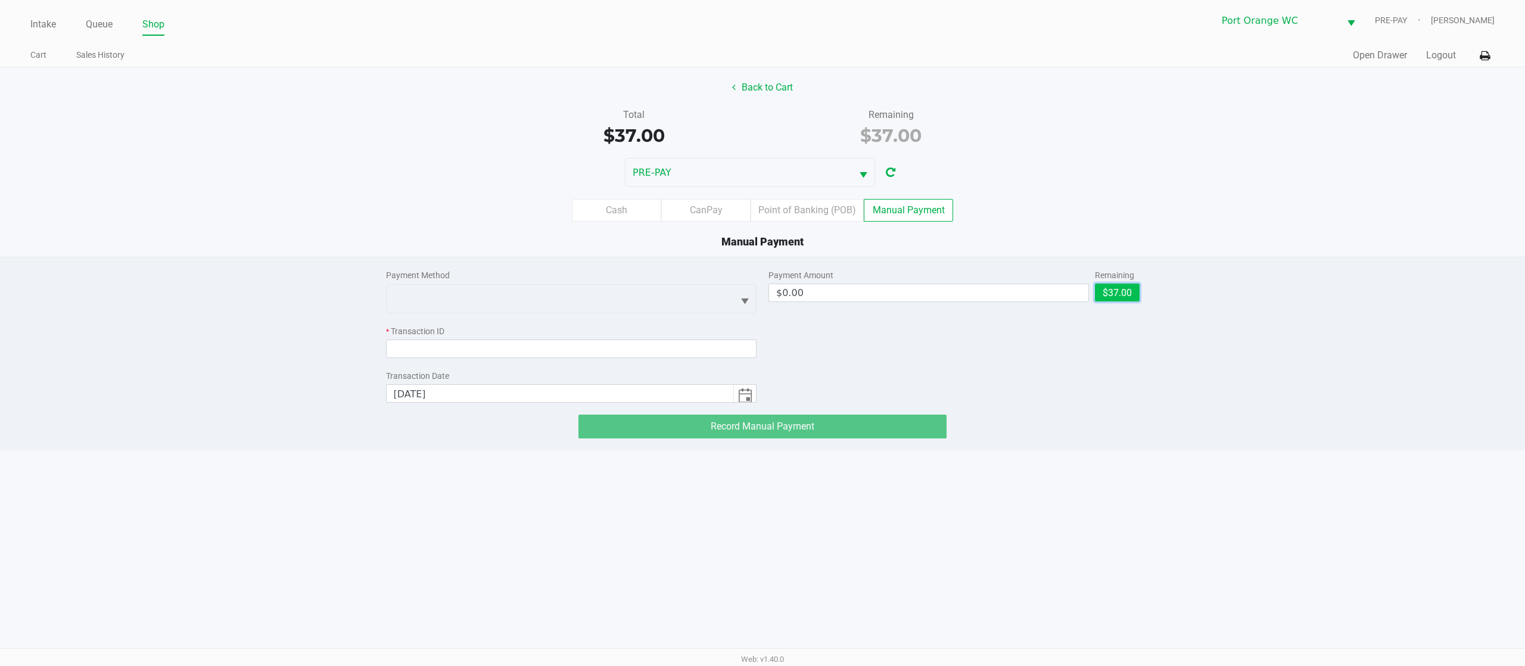
click at [1111, 301] on button "$37.00" at bounding box center [1117, 293] width 45 height 18
type input "$37.00"
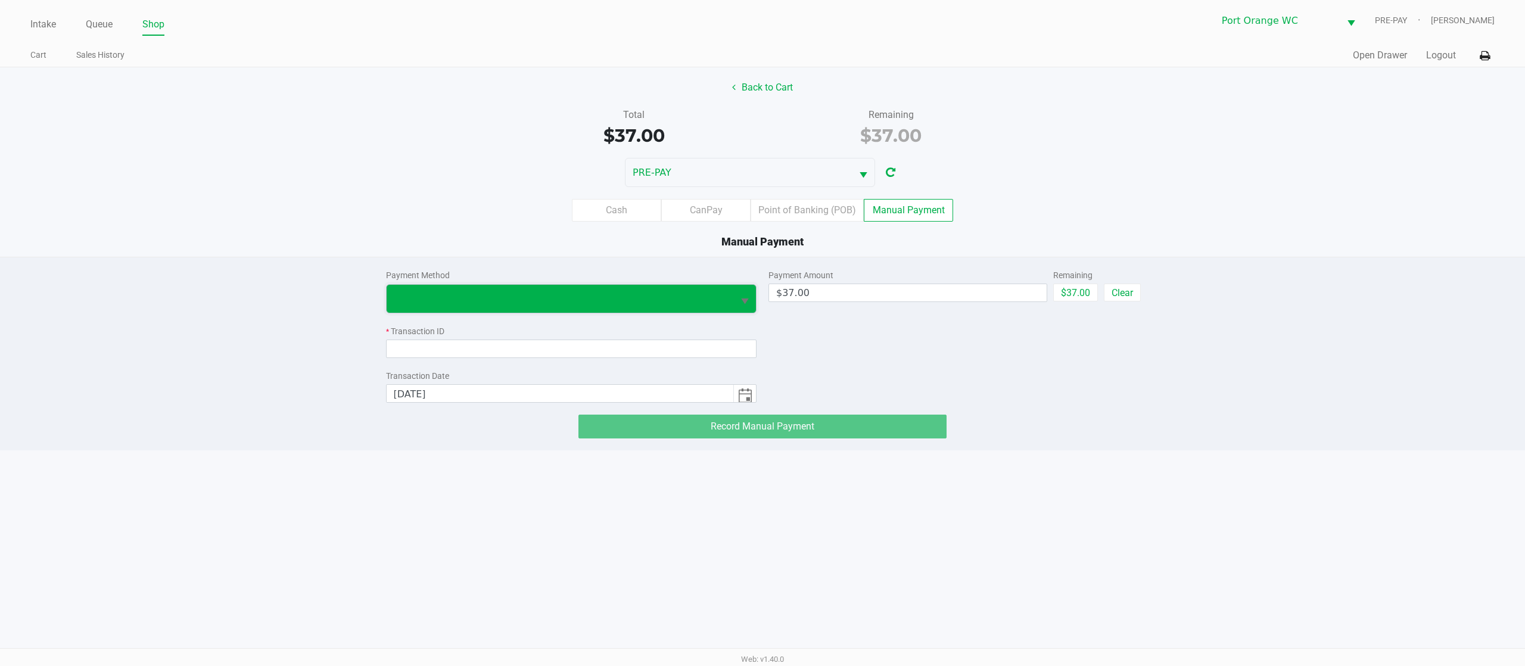
click at [643, 306] on span at bounding box center [560, 298] width 333 height 14
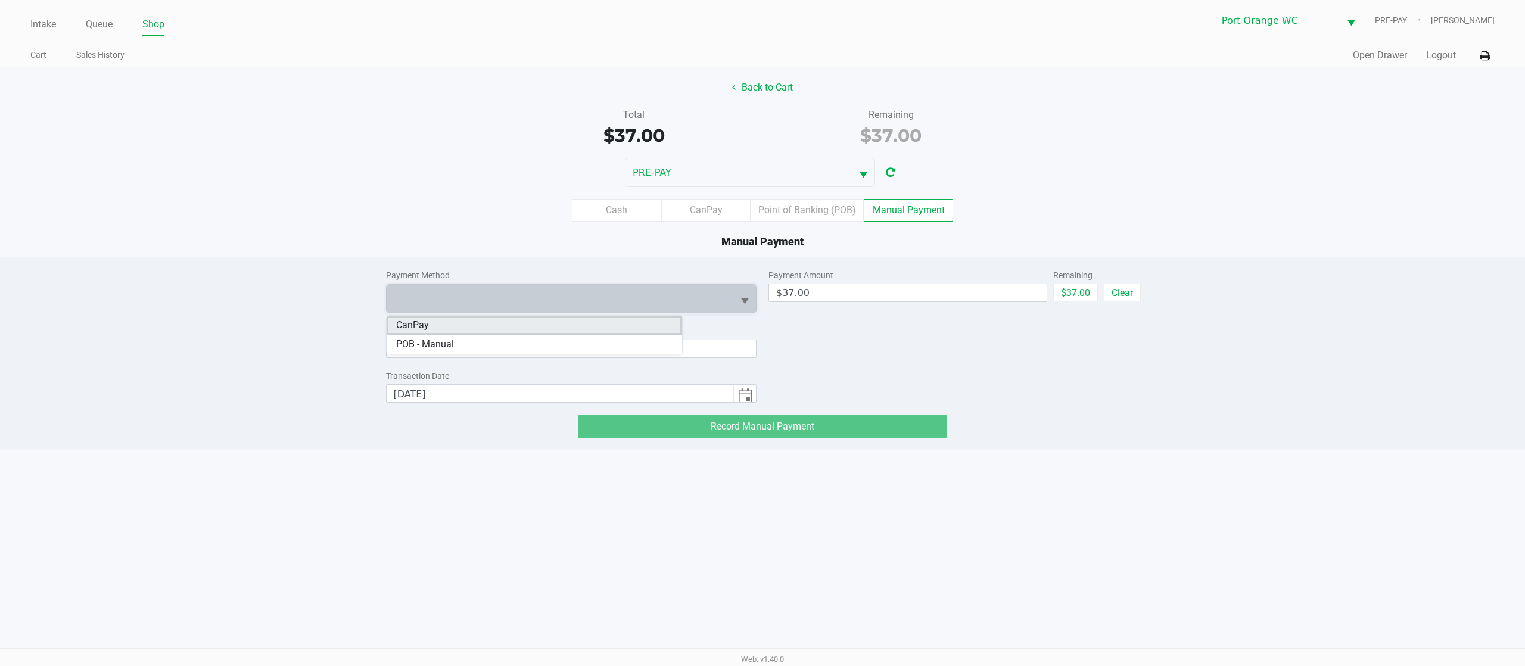
click at [468, 322] on li "CanPay" at bounding box center [534, 325] width 295 height 19
click at [480, 356] on input at bounding box center [571, 349] width 371 height 18
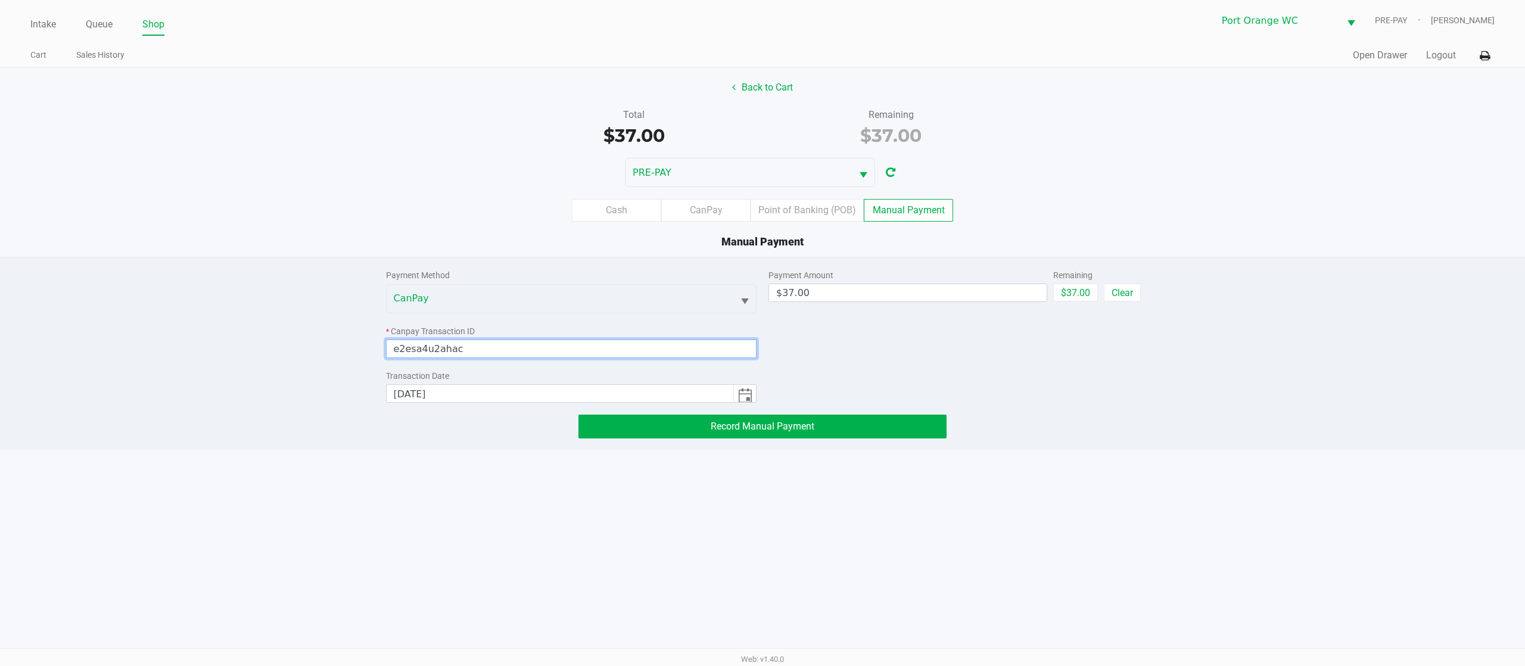
type input "e2esa4u2ahac"
click at [622, 431] on button "Record Manual Payment" at bounding box center [762, 427] width 368 height 24
